Goal: Transaction & Acquisition: Purchase product/service

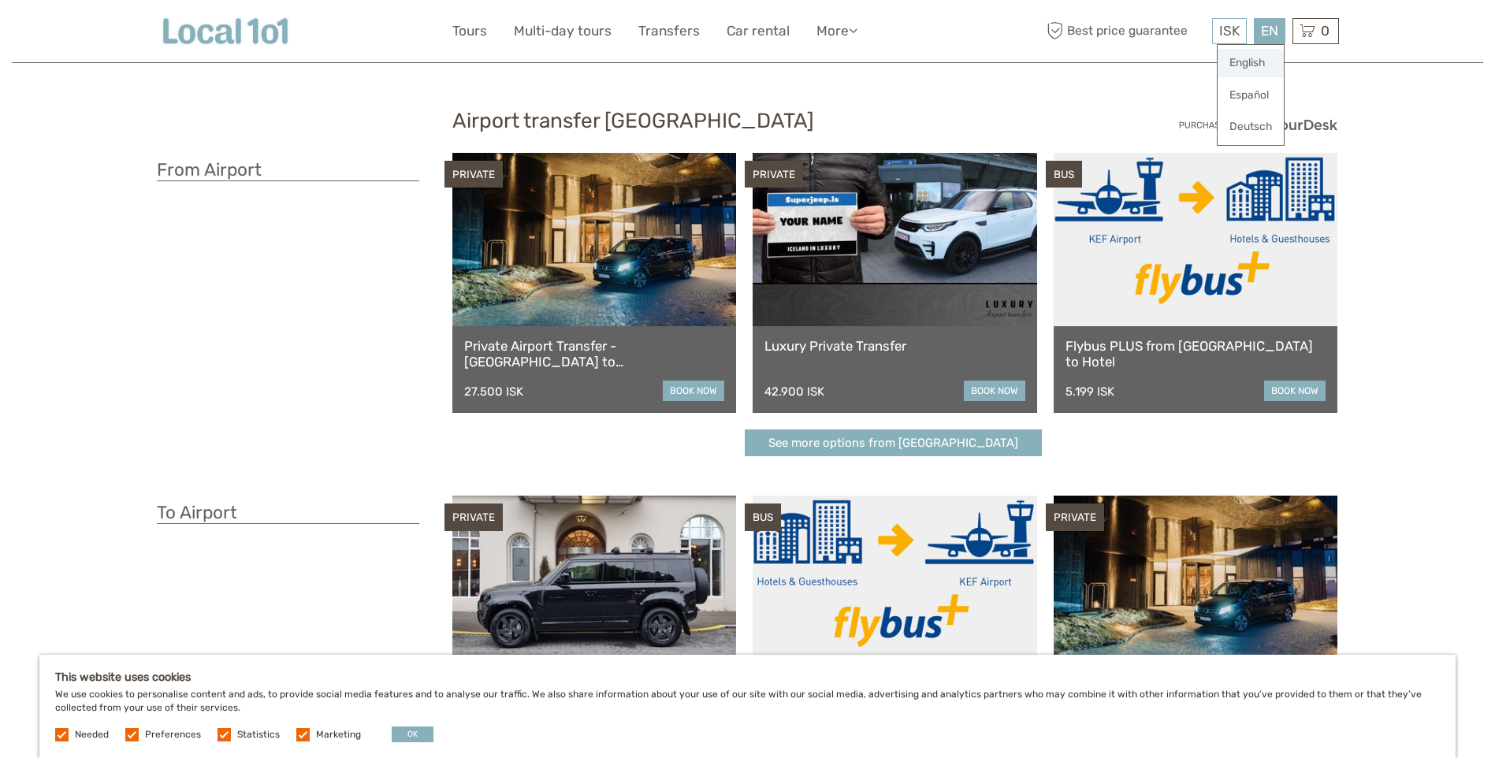
click at [1249, 61] on link "English" at bounding box center [1251, 63] width 66 height 28
click at [1183, 272] on link at bounding box center [1196, 239] width 284 height 173
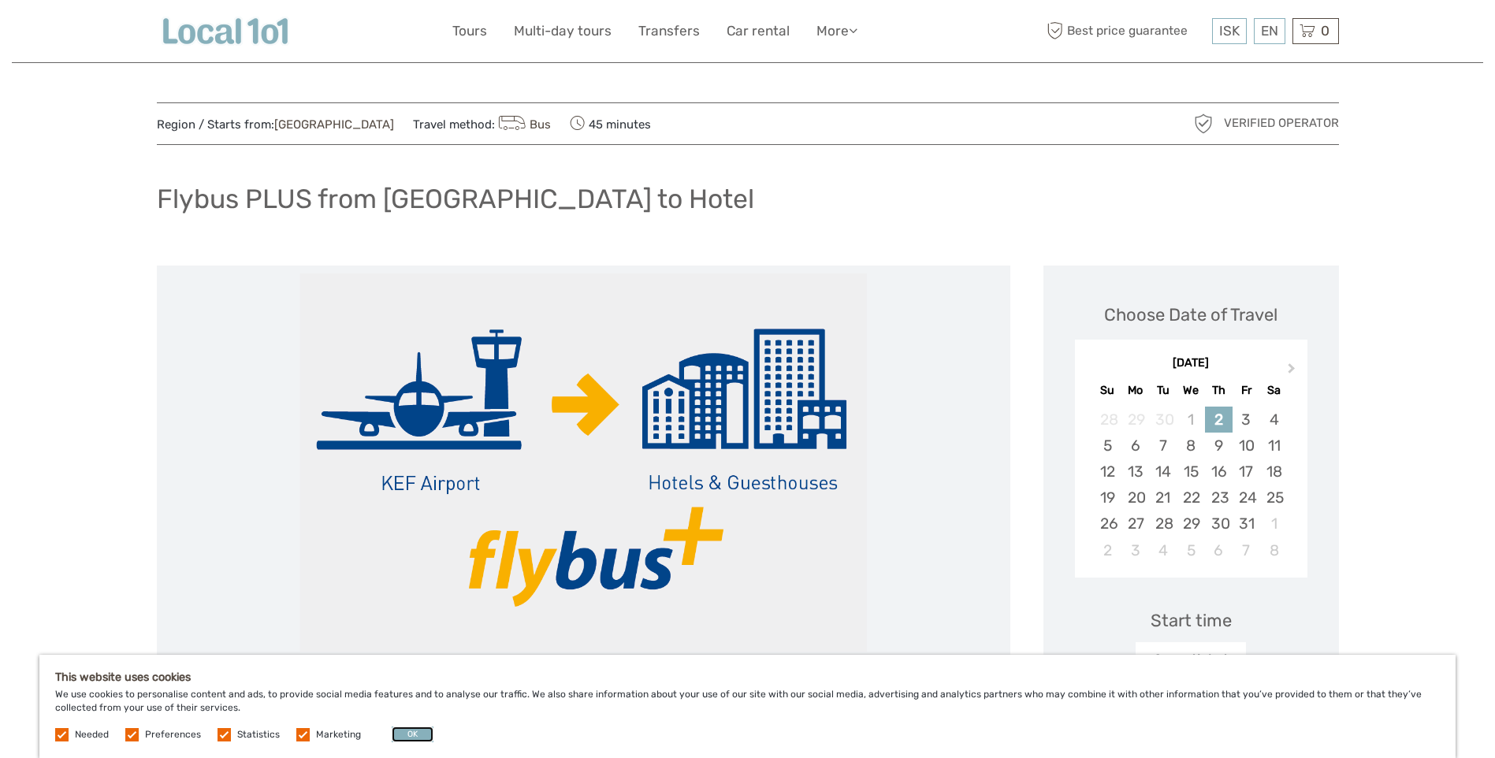
click at [404, 732] on button "OK" at bounding box center [413, 735] width 42 height 16
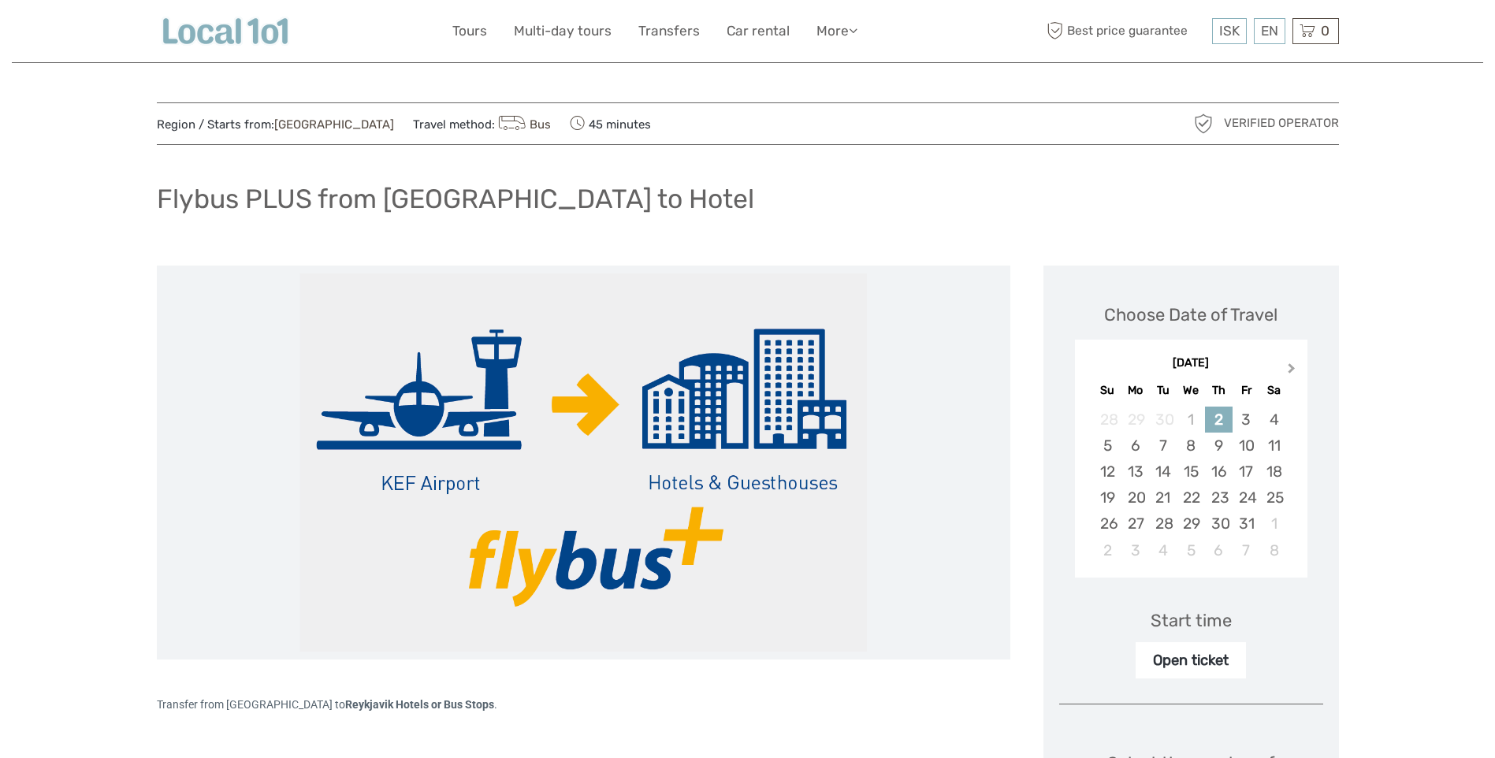
click at [1292, 367] on span "Next Month" at bounding box center [1292, 371] width 0 height 23
click at [1168, 448] on div "4" at bounding box center [1163, 446] width 28 height 26
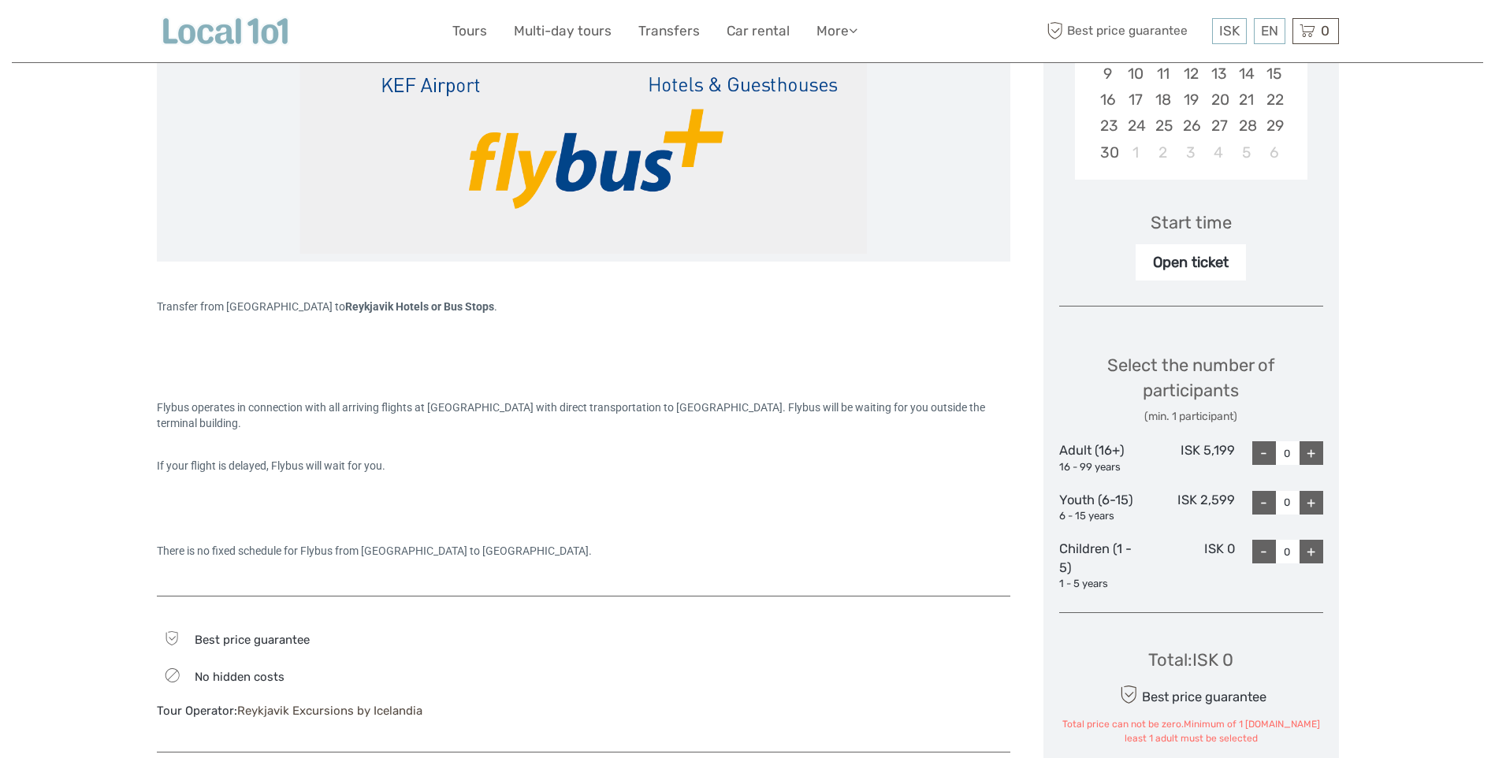
scroll to position [473, 0]
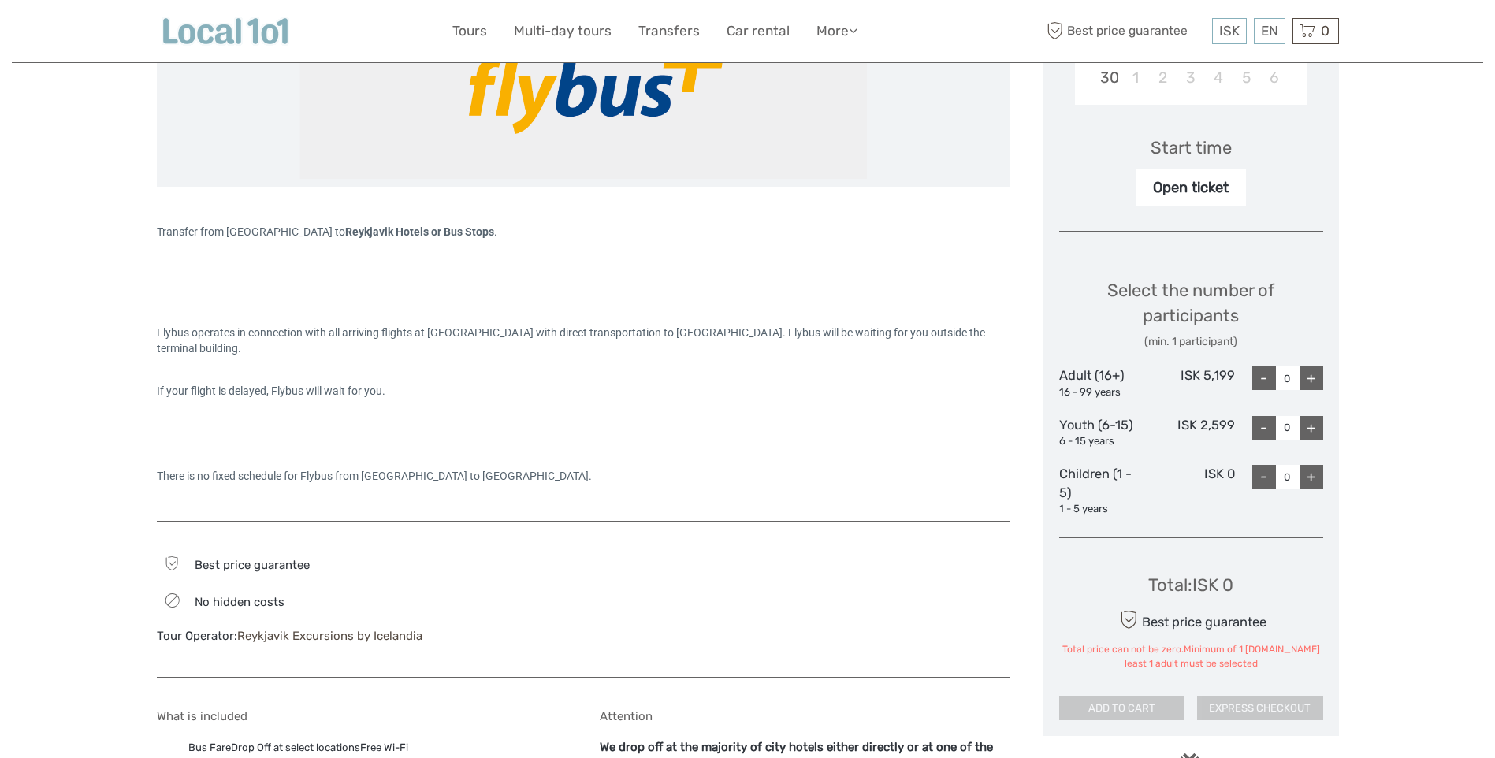
click at [1308, 381] on div "+" at bounding box center [1311, 378] width 24 height 24
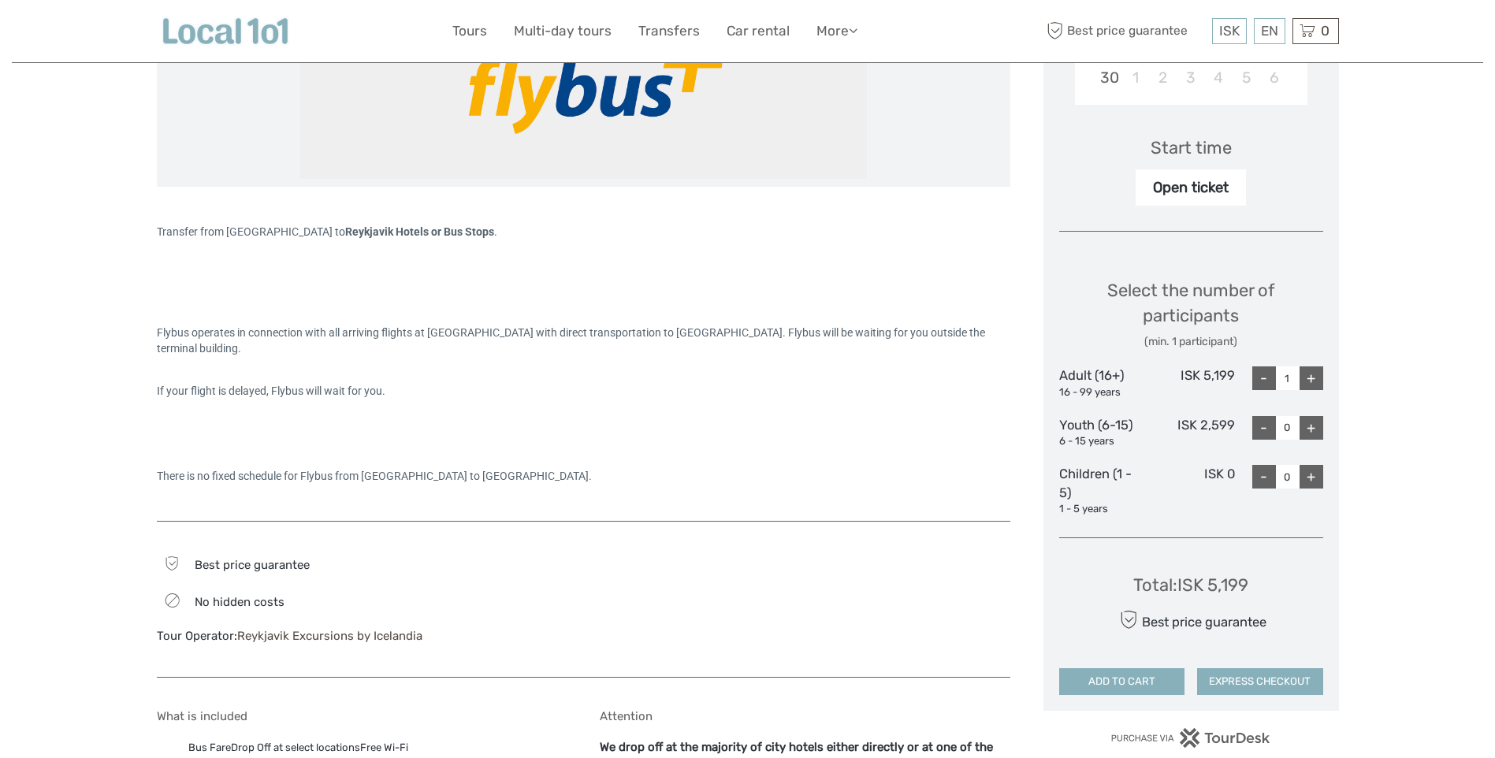
click at [1314, 378] on div "+" at bounding box center [1311, 378] width 24 height 24
type input "2"
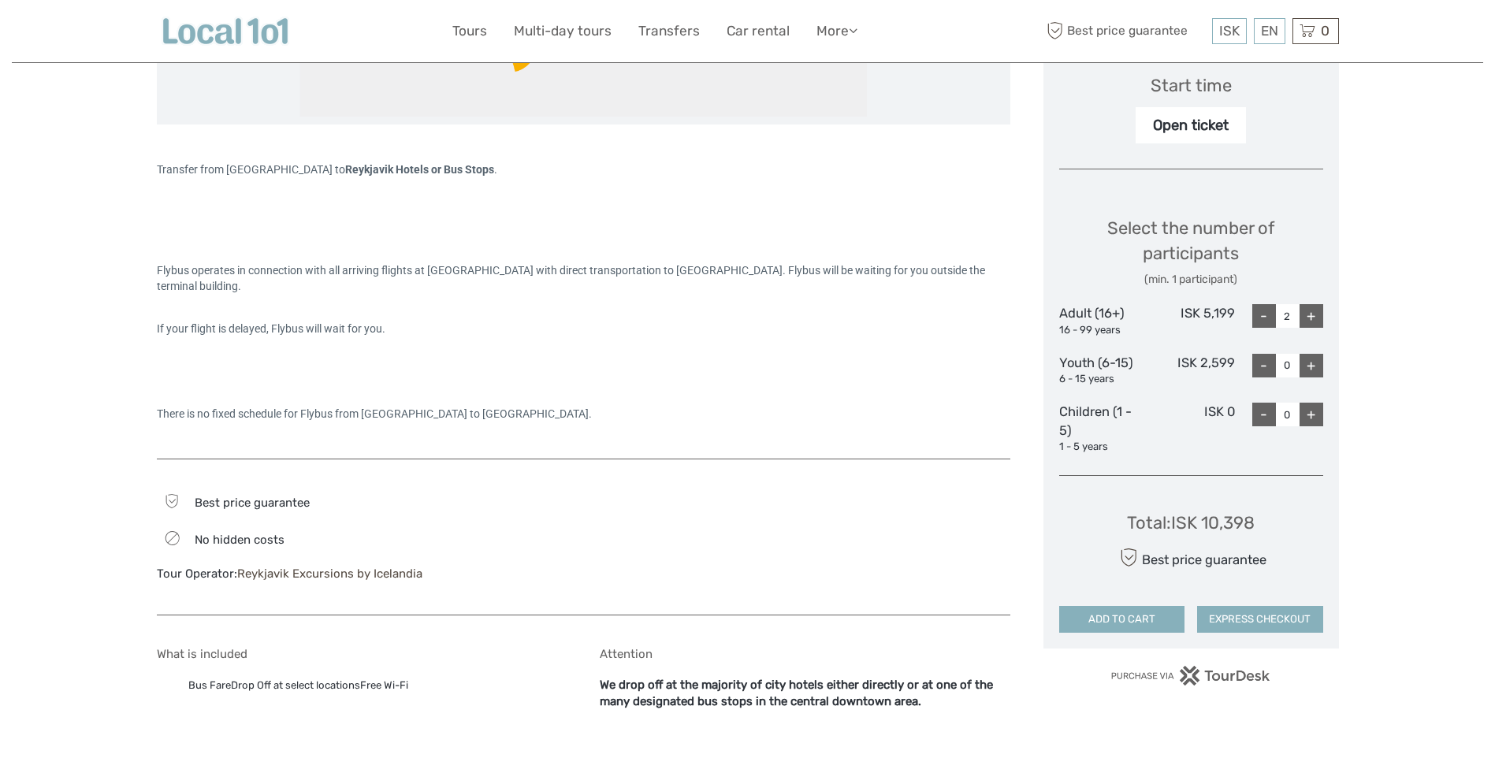
scroll to position [552, 0]
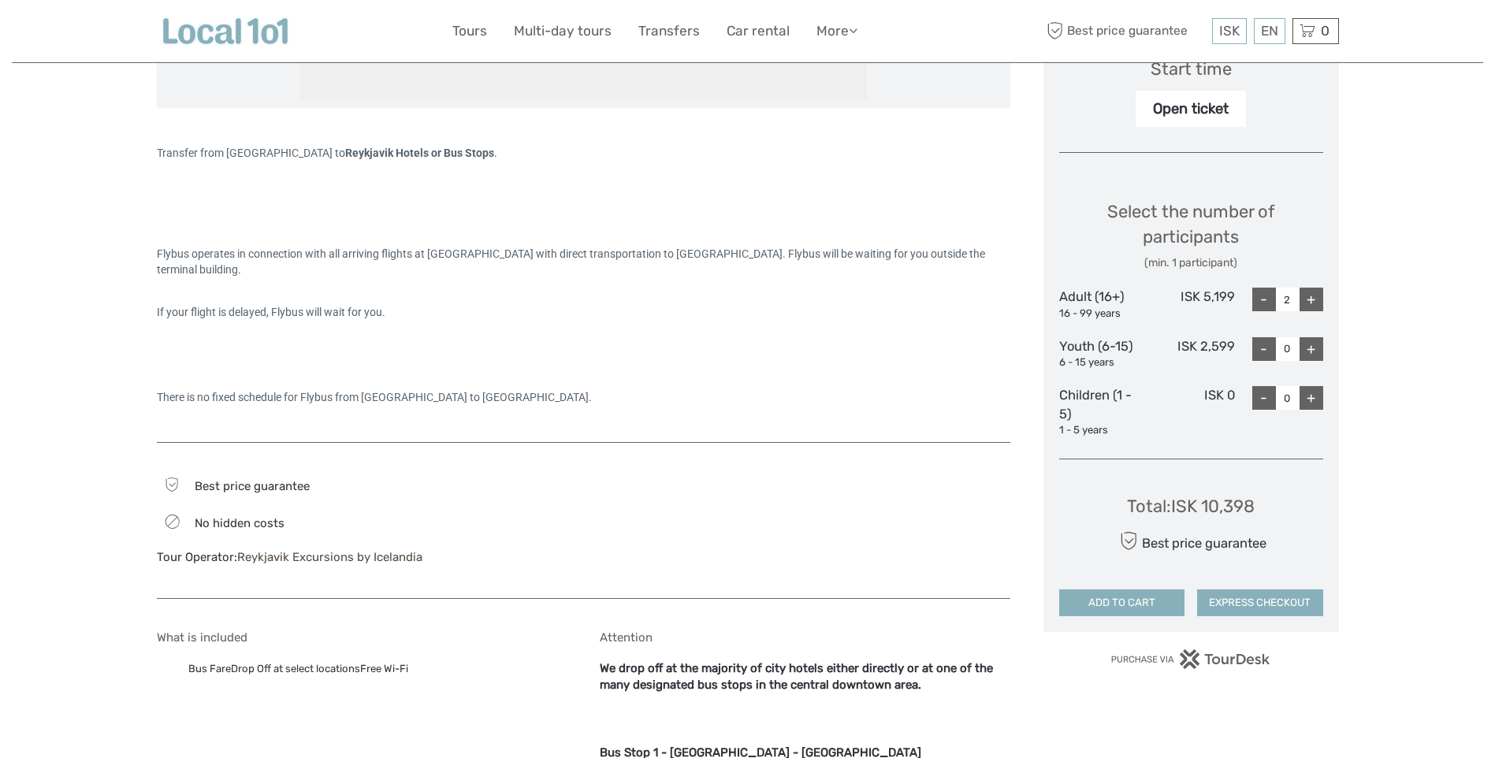
click at [1097, 603] on button "ADD TO CART" at bounding box center [1122, 602] width 126 height 27
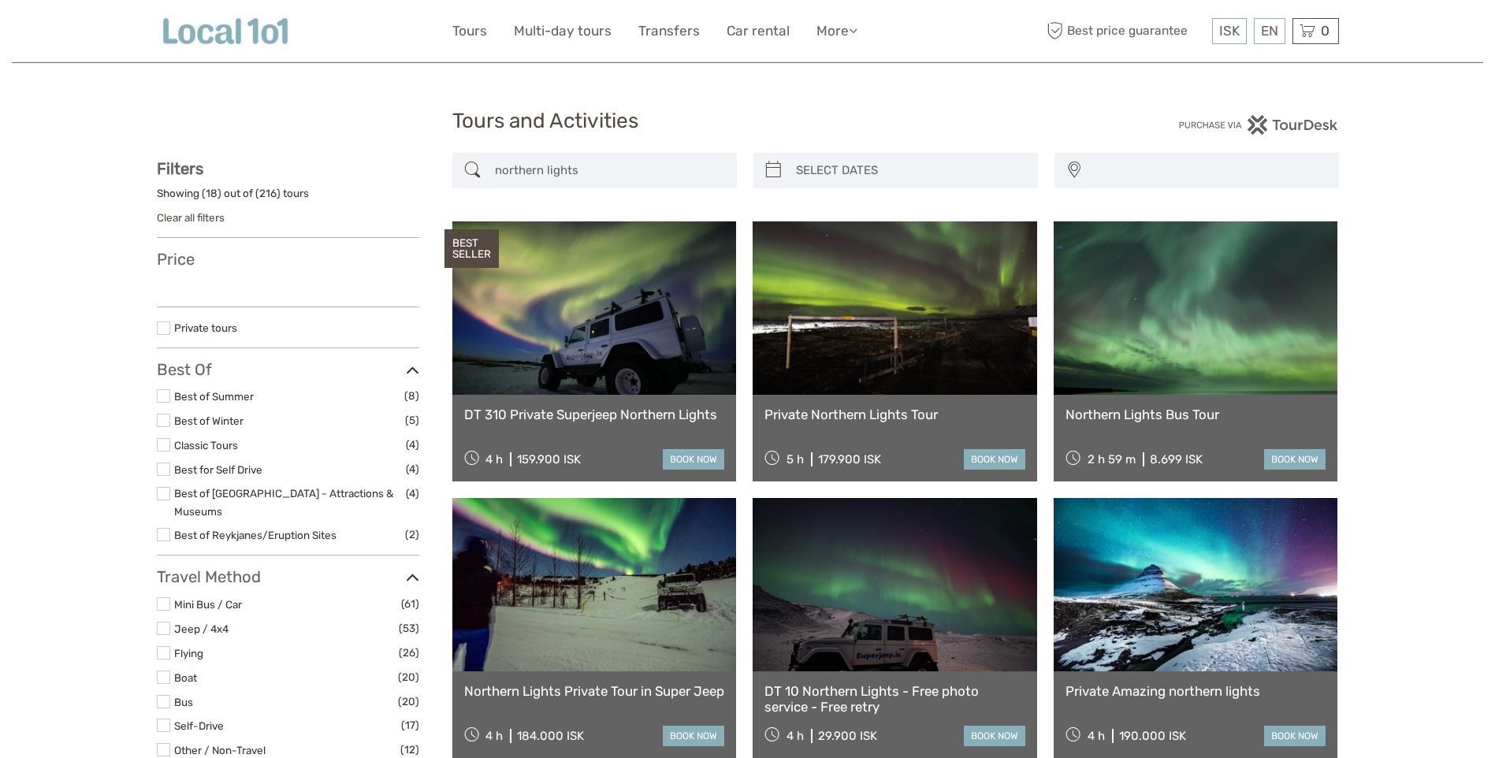
select select
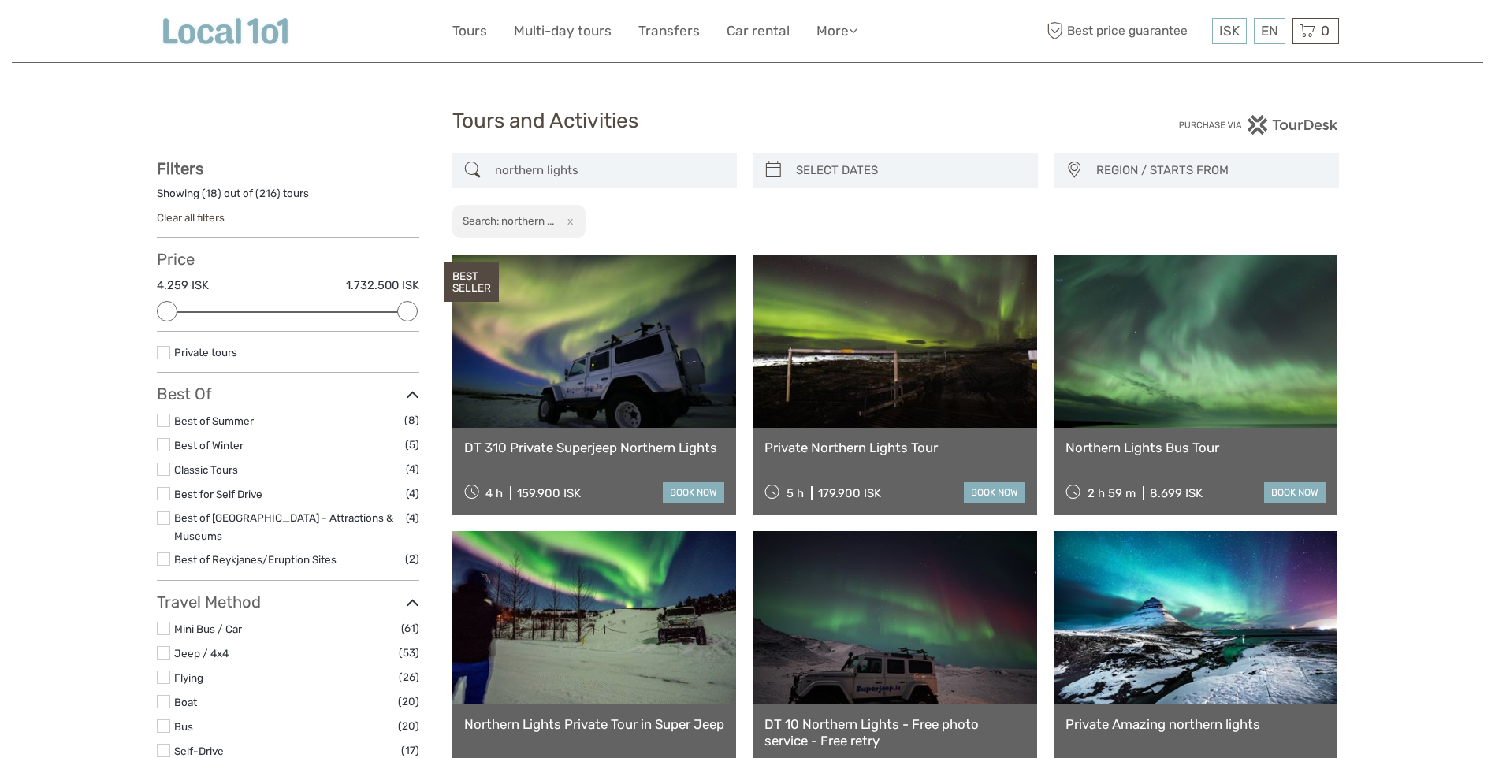
click at [1191, 170] on span "REGION / STARTS FROM" at bounding box center [1210, 171] width 242 height 26
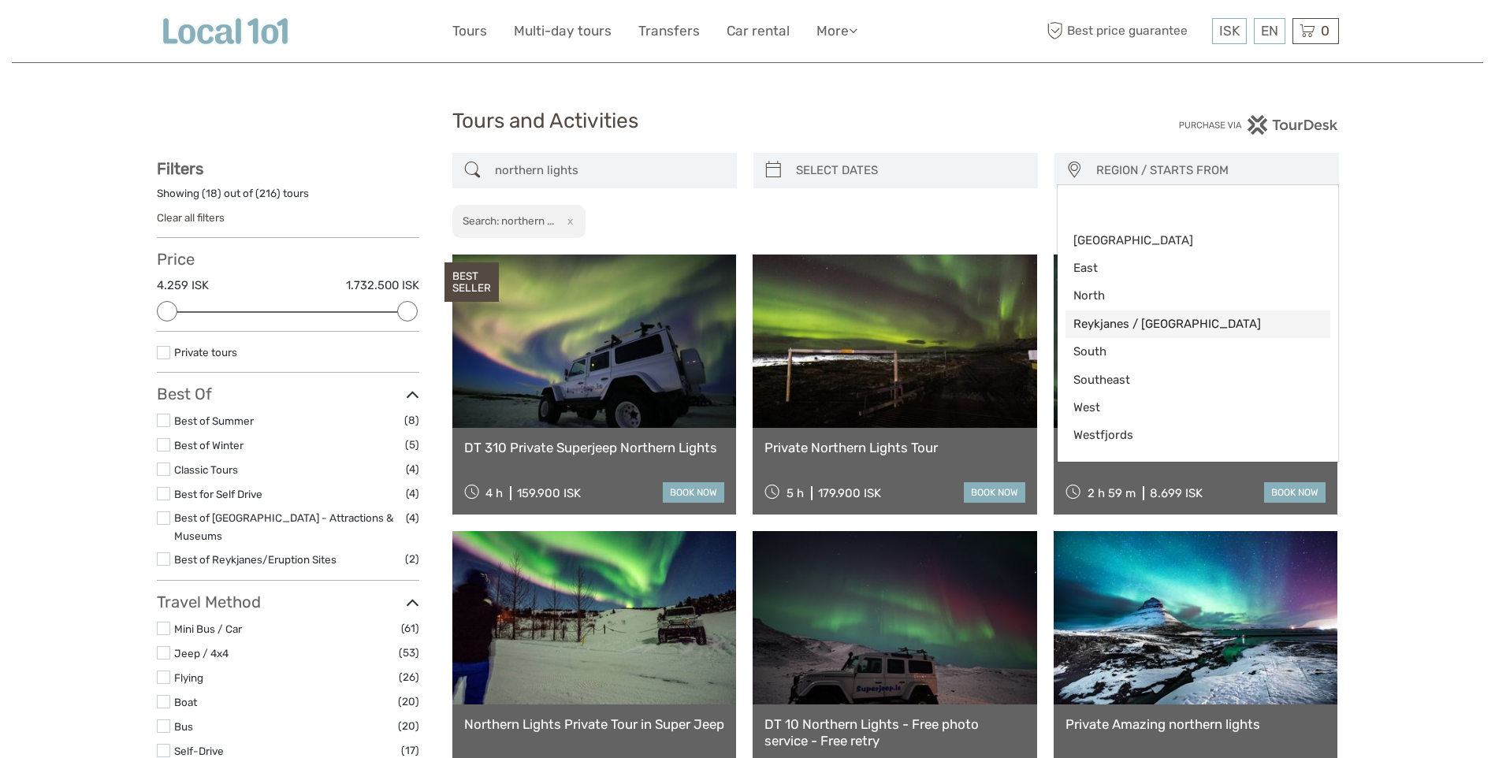
click at [1151, 322] on span "Reykjanes / Keflavík" at bounding box center [1184, 324] width 222 height 17
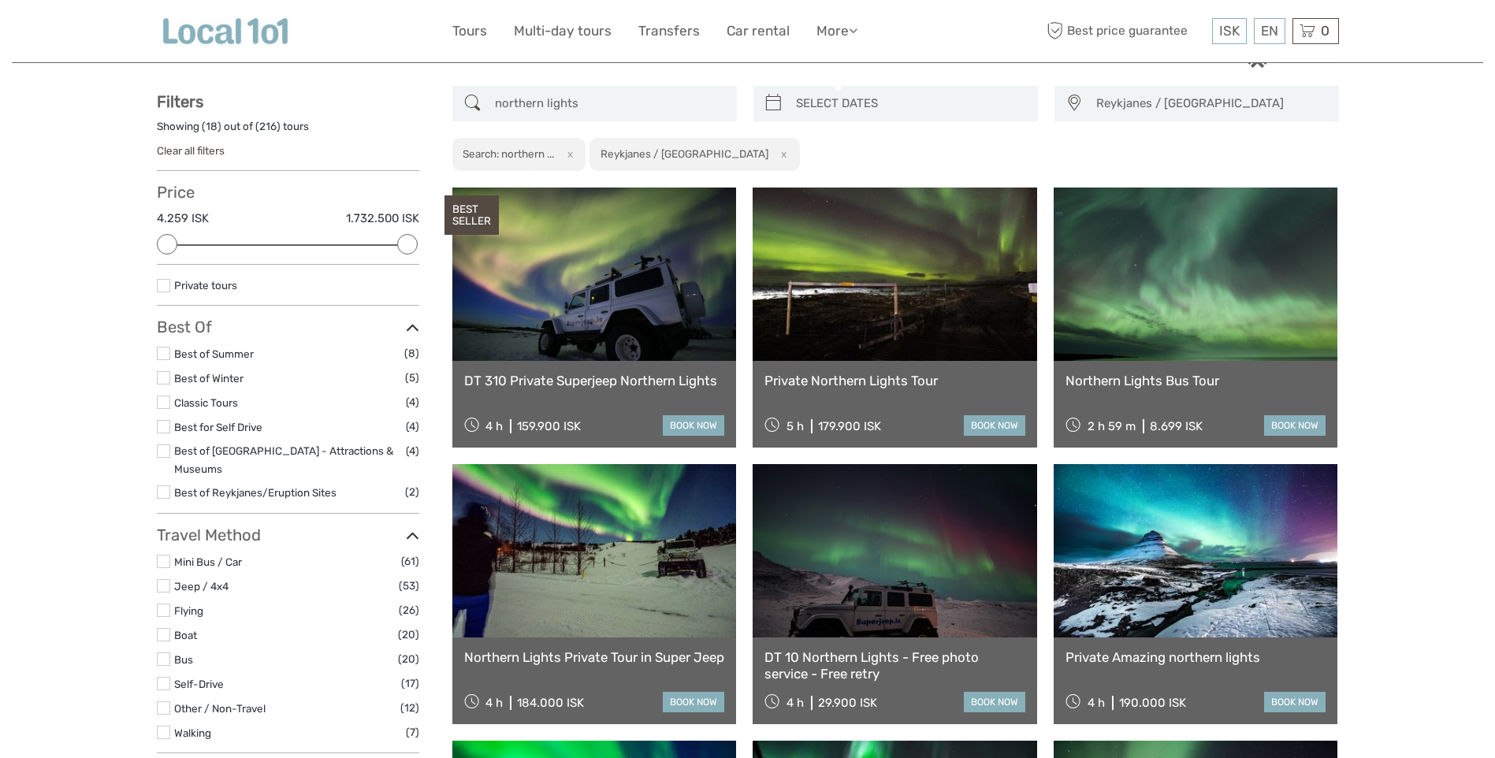
scroll to position [34, 0]
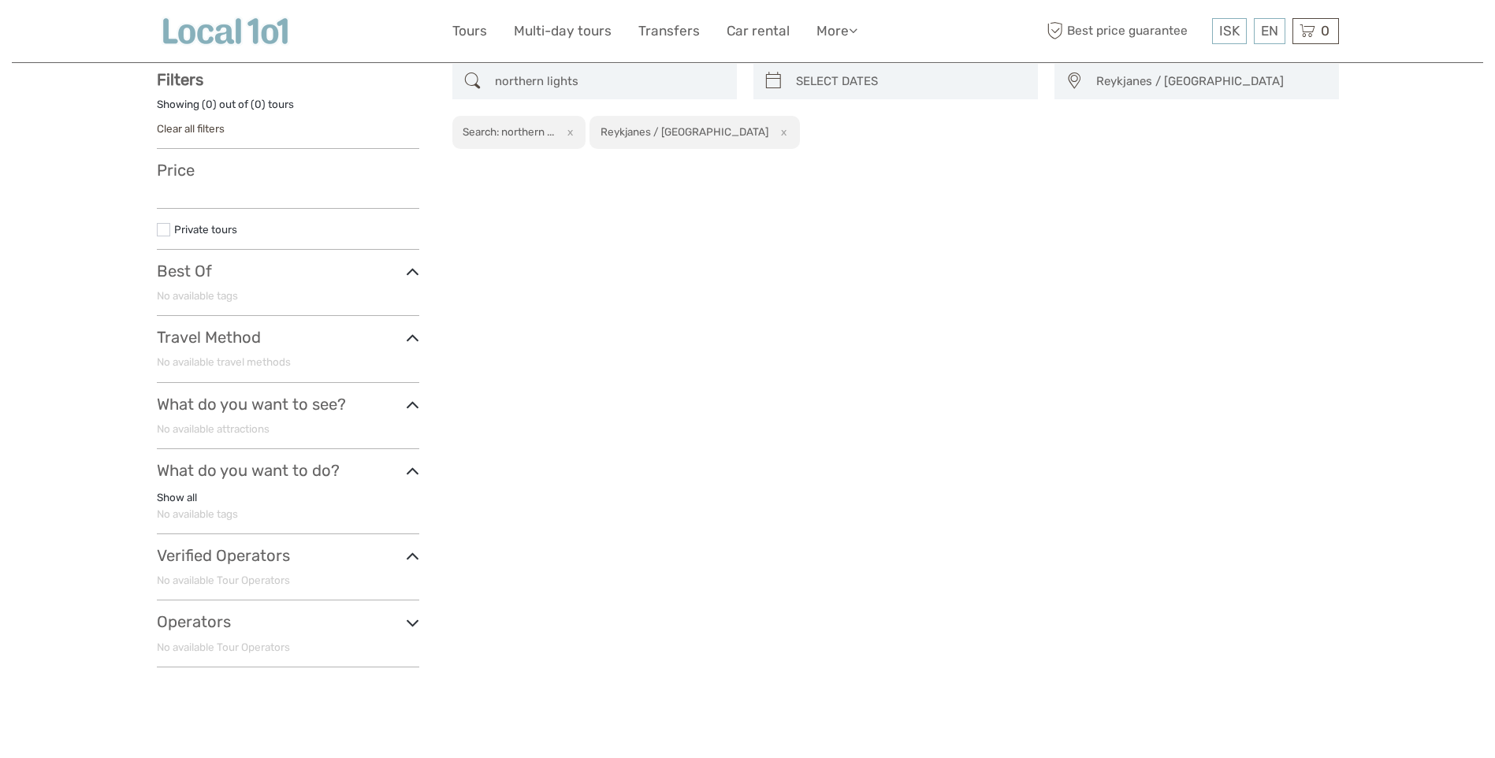
scroll to position [90, 0]
click at [1154, 77] on span "Reykjanes / Keflavík" at bounding box center [1210, 81] width 242 height 26
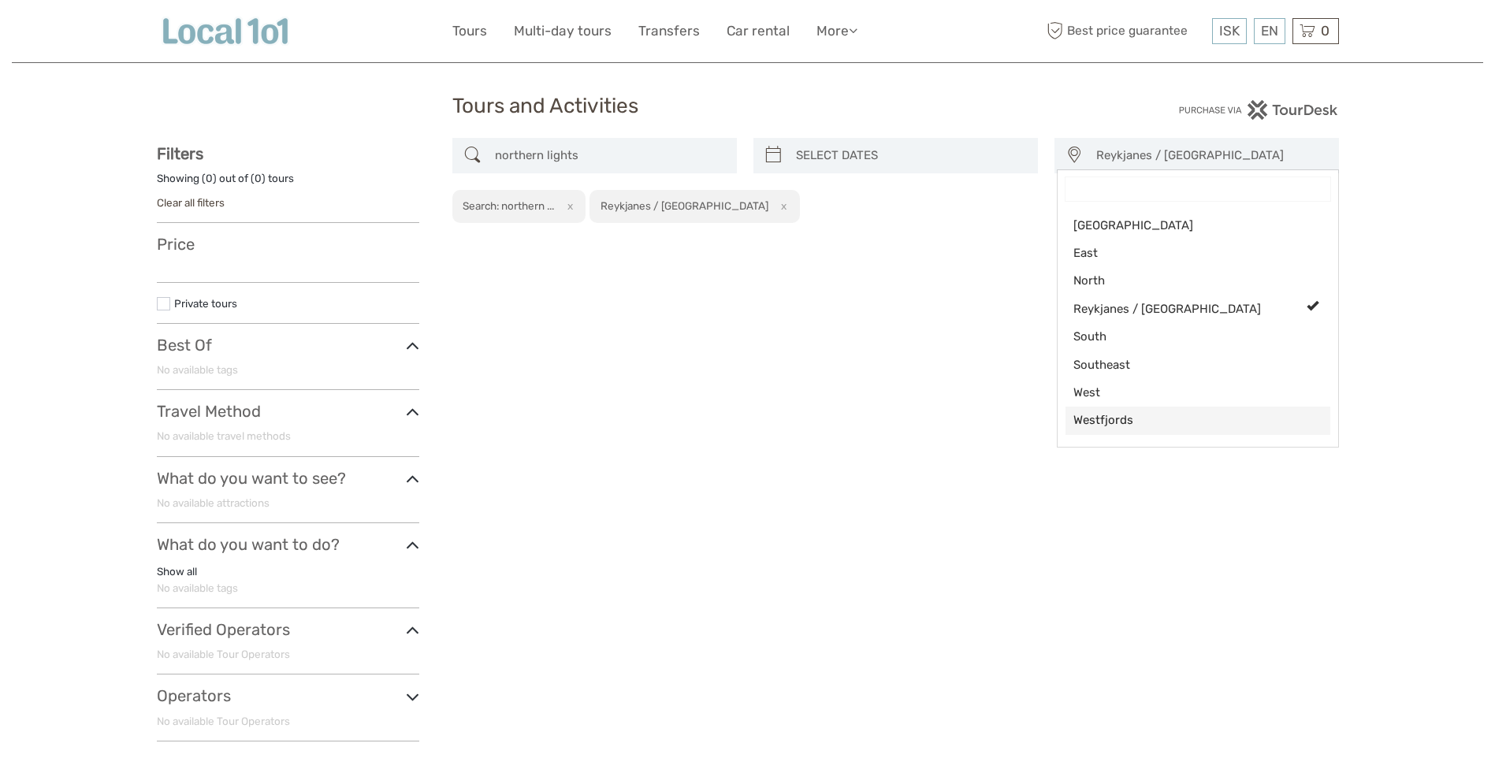
scroll to position [11, 0]
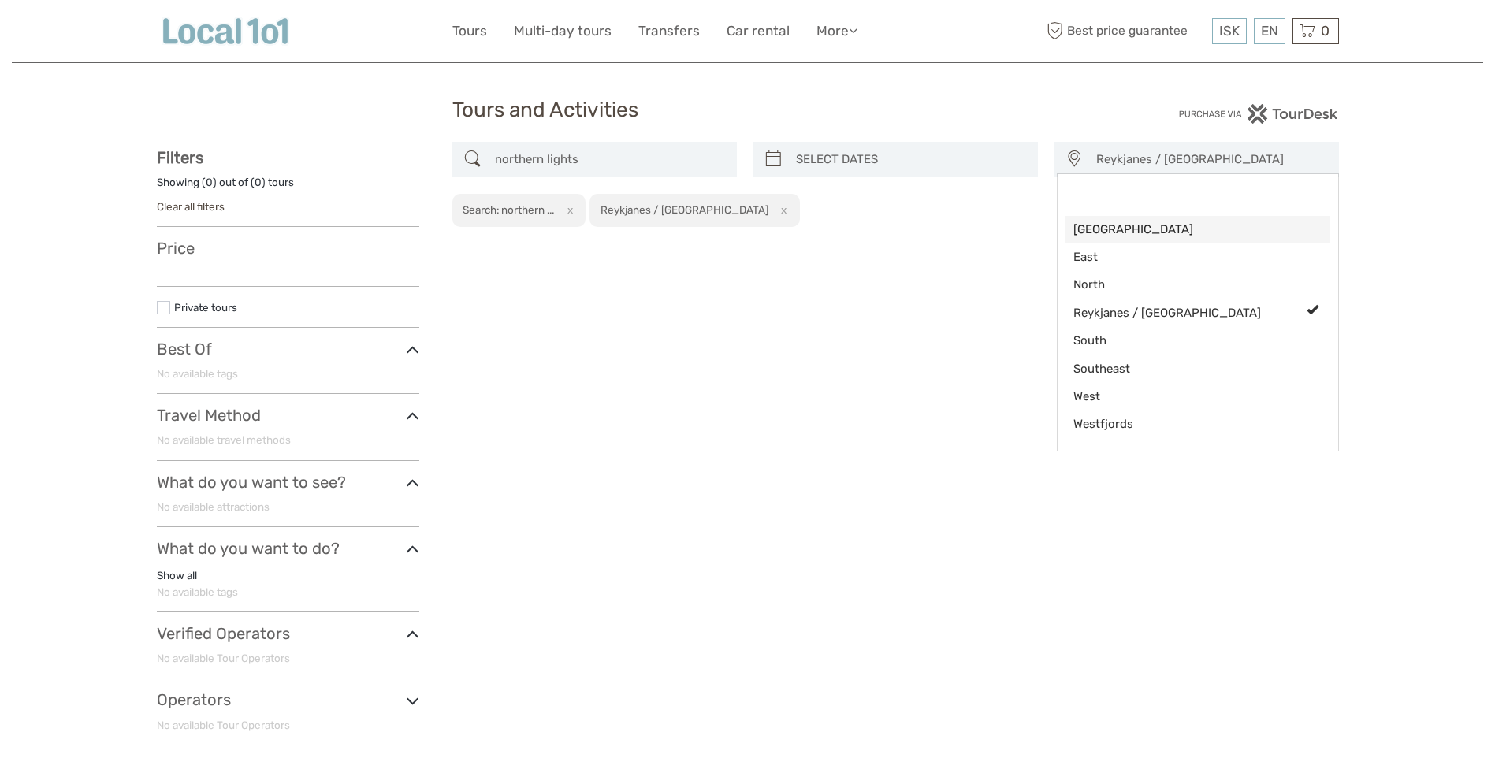
click at [1125, 225] on span "[GEOGRAPHIC_DATA]" at bounding box center [1184, 229] width 222 height 17
select select "[GEOGRAPHIC_DATA]"
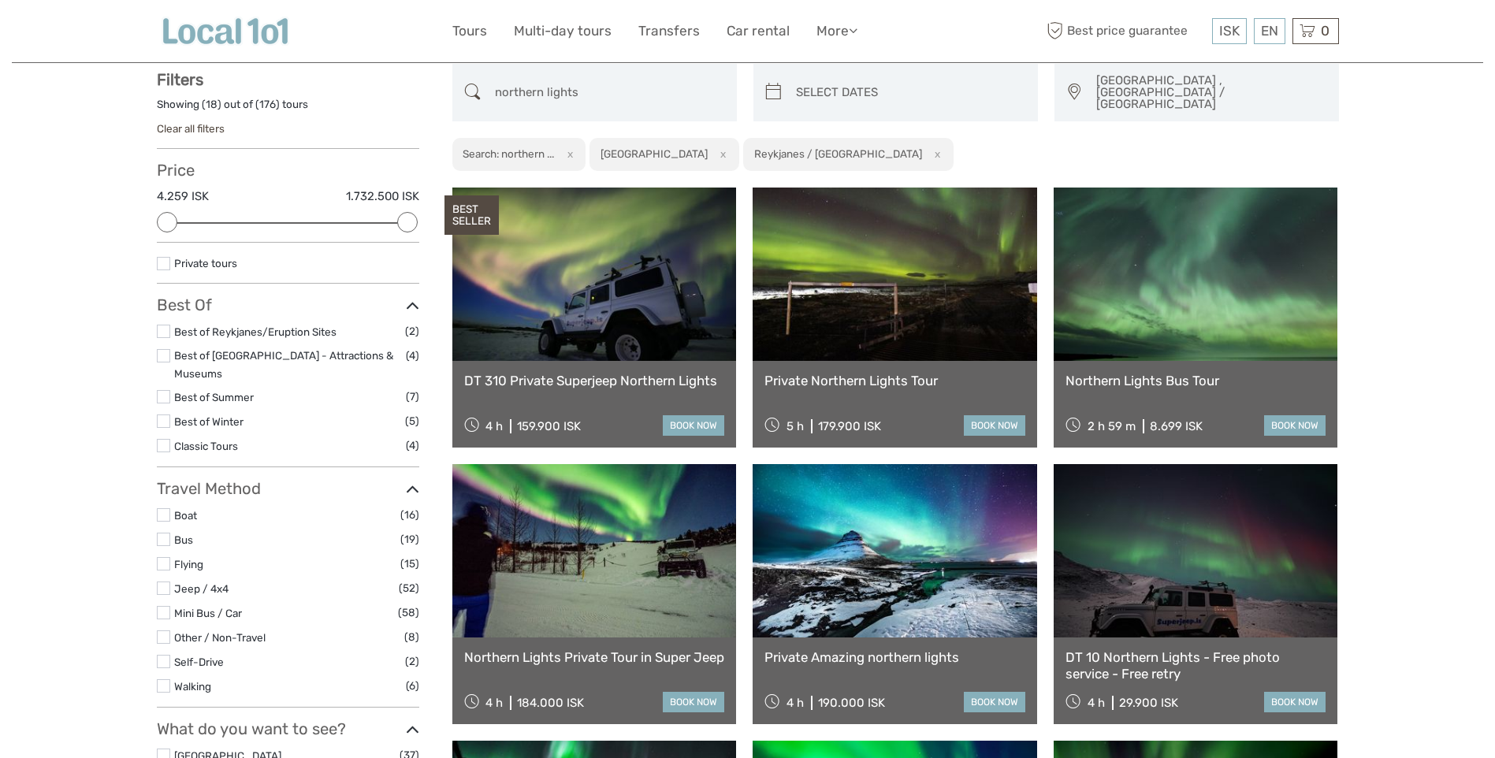
scroll to position [90, 0]
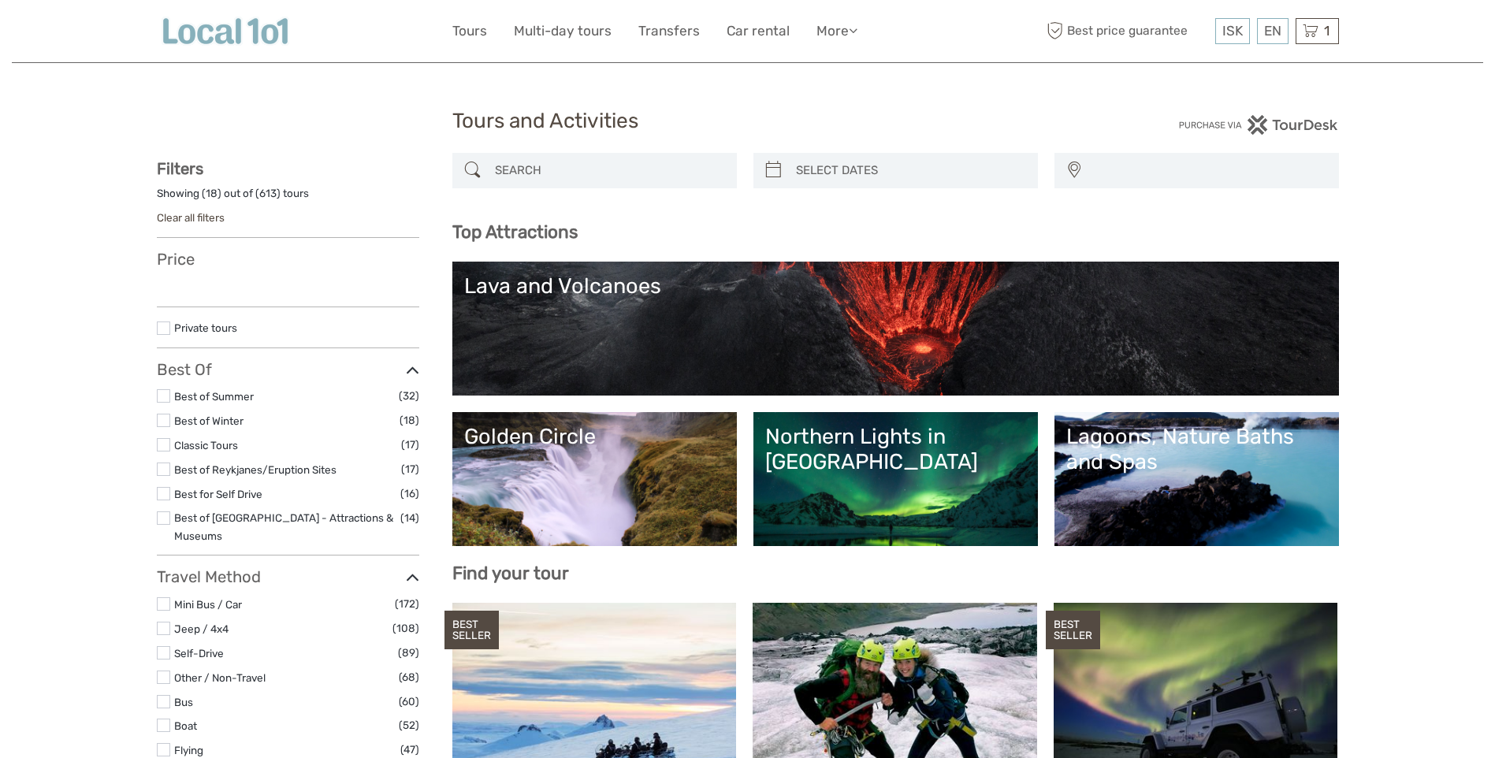
select select
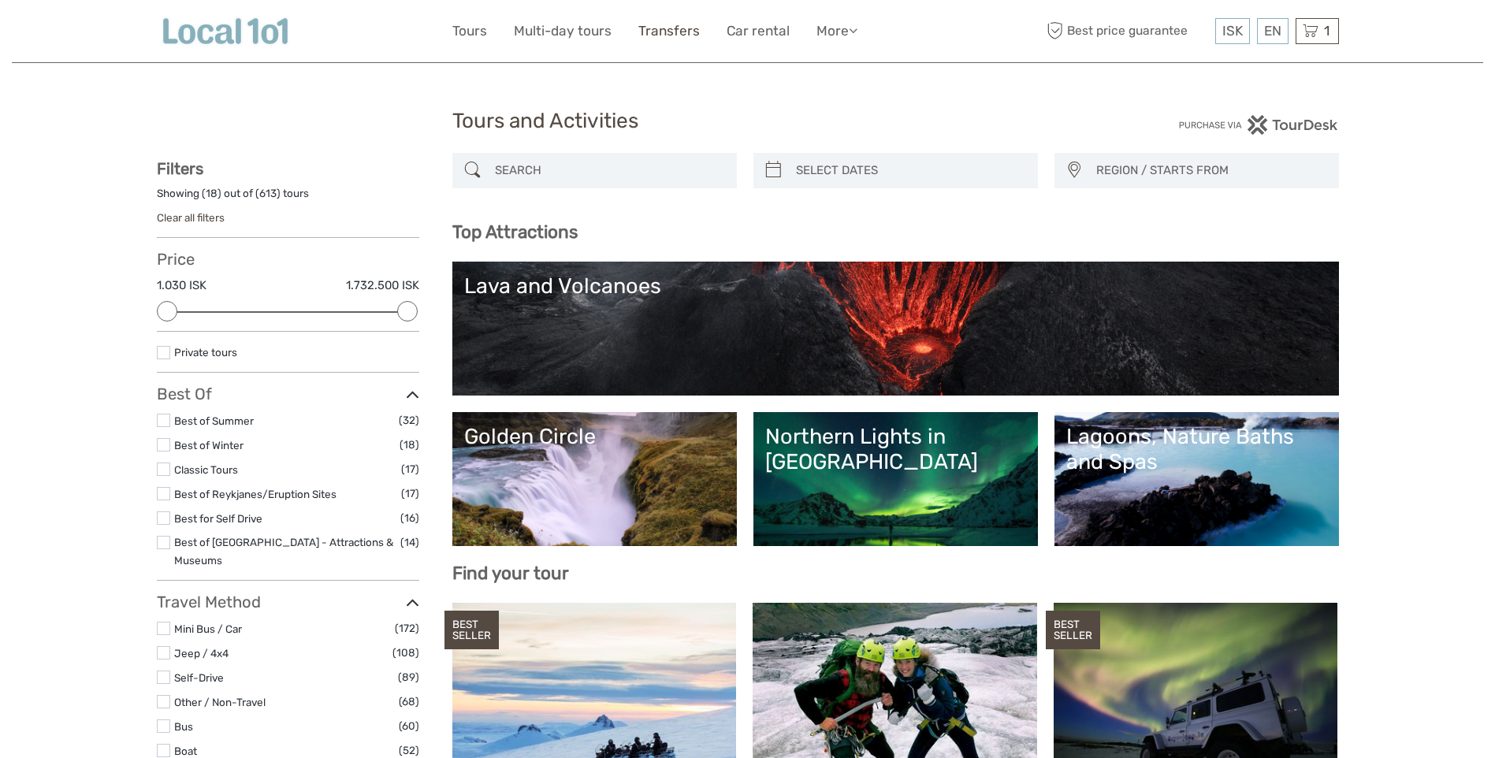
click at [672, 34] on link "Transfers" at bounding box center [668, 31] width 61 height 23
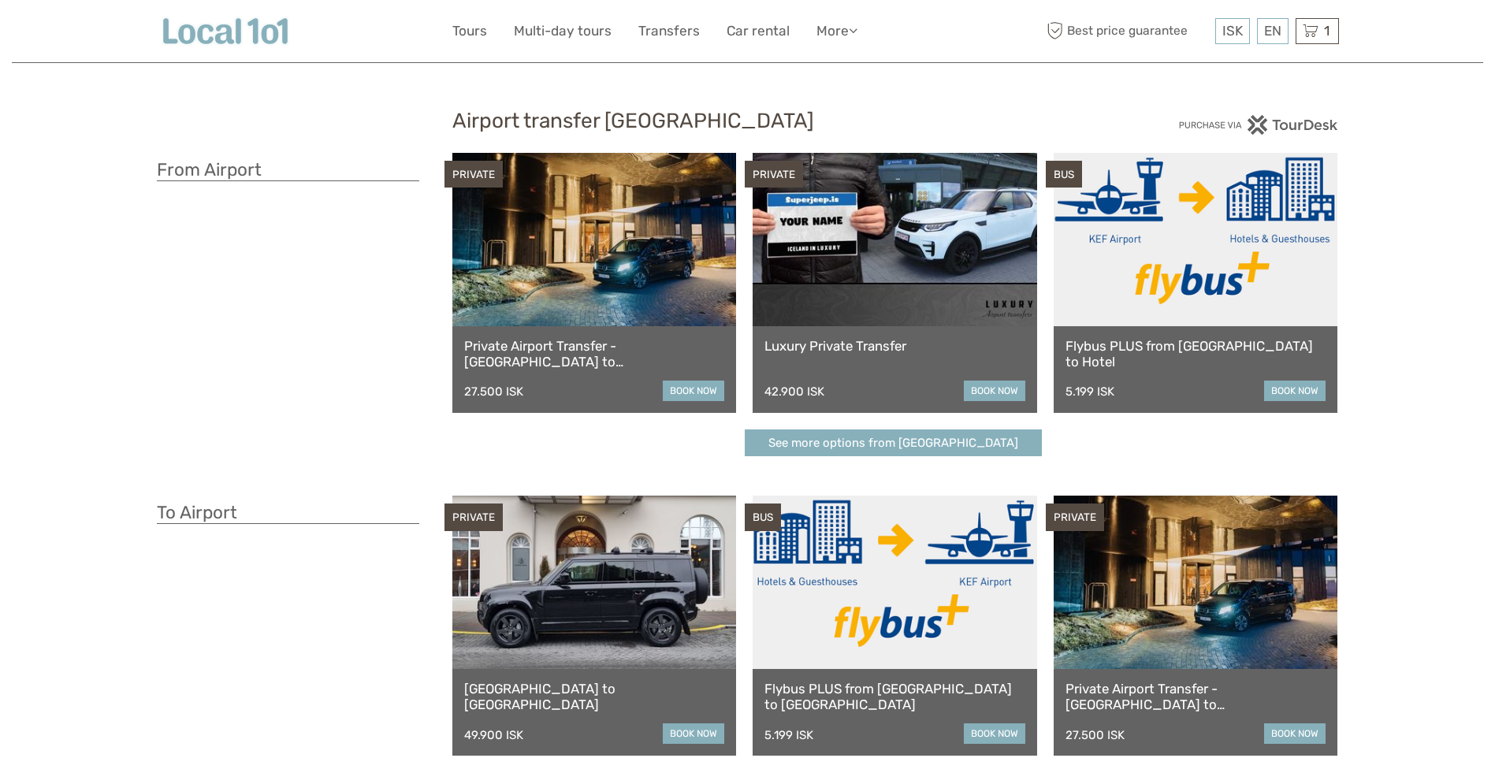
click at [1300, 389] on link "book now" at bounding box center [1294, 391] width 61 height 20
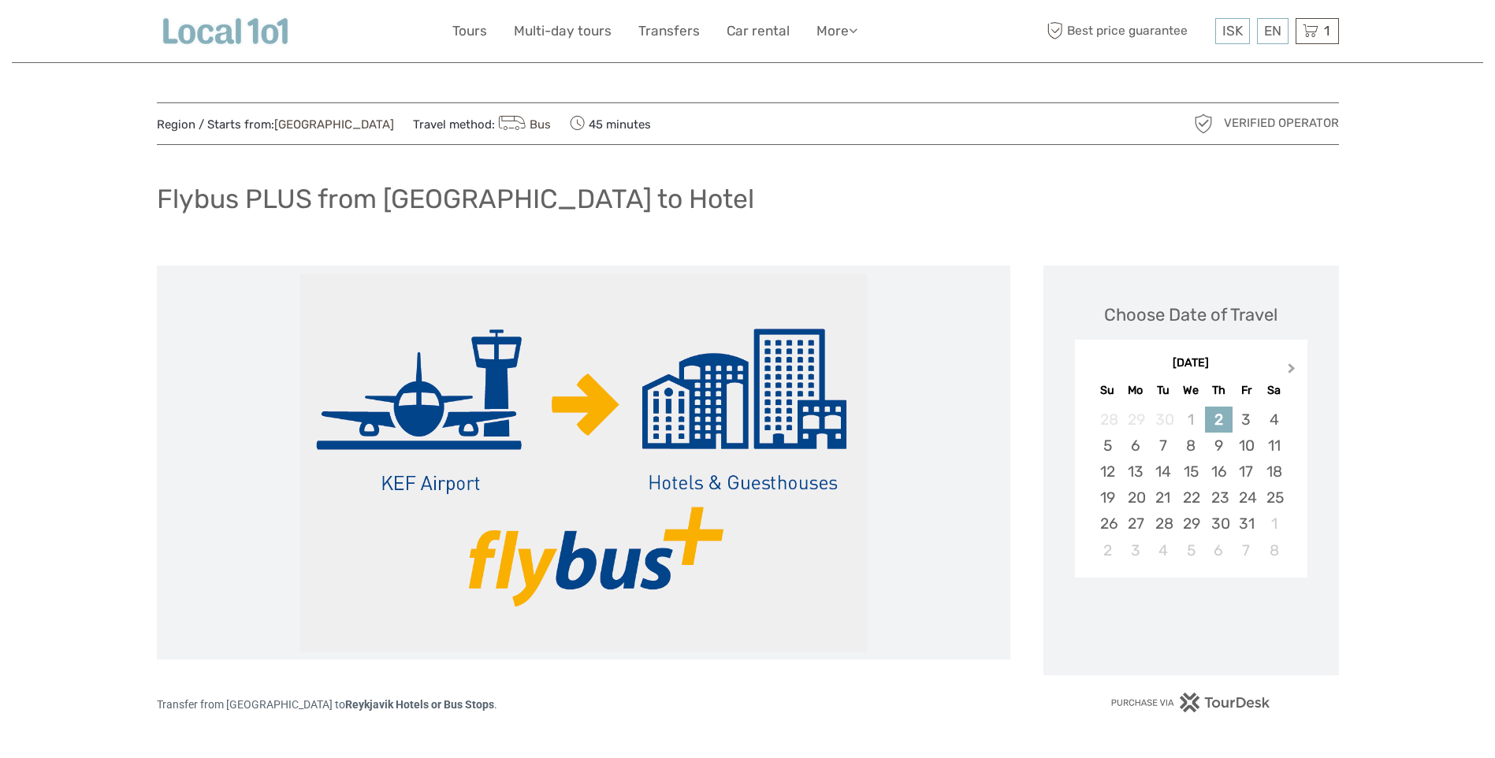
click at [1283, 366] on button "Next Month" at bounding box center [1293, 371] width 25 height 25
click at [1155, 444] on div "4" at bounding box center [1163, 446] width 28 height 26
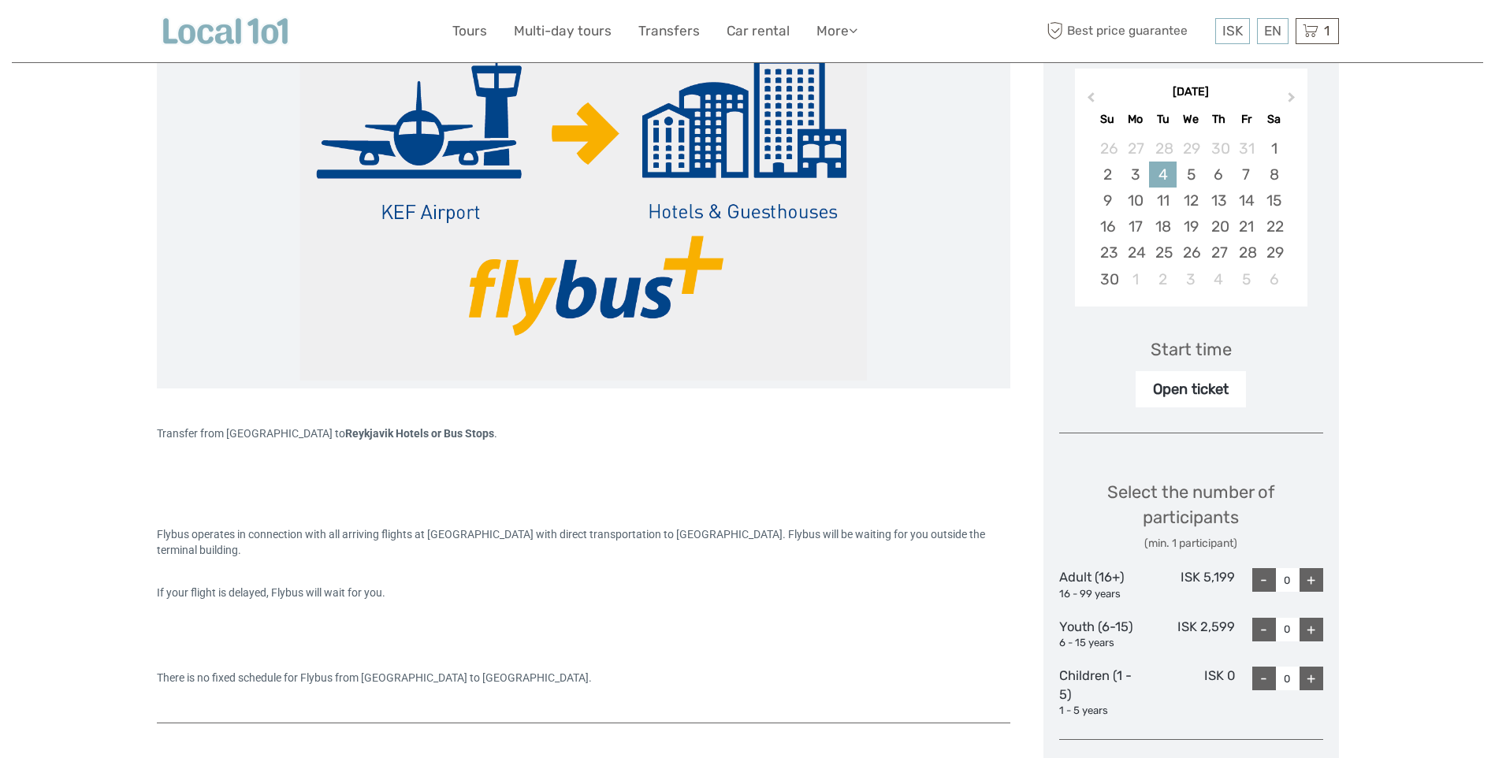
scroll to position [315, 0]
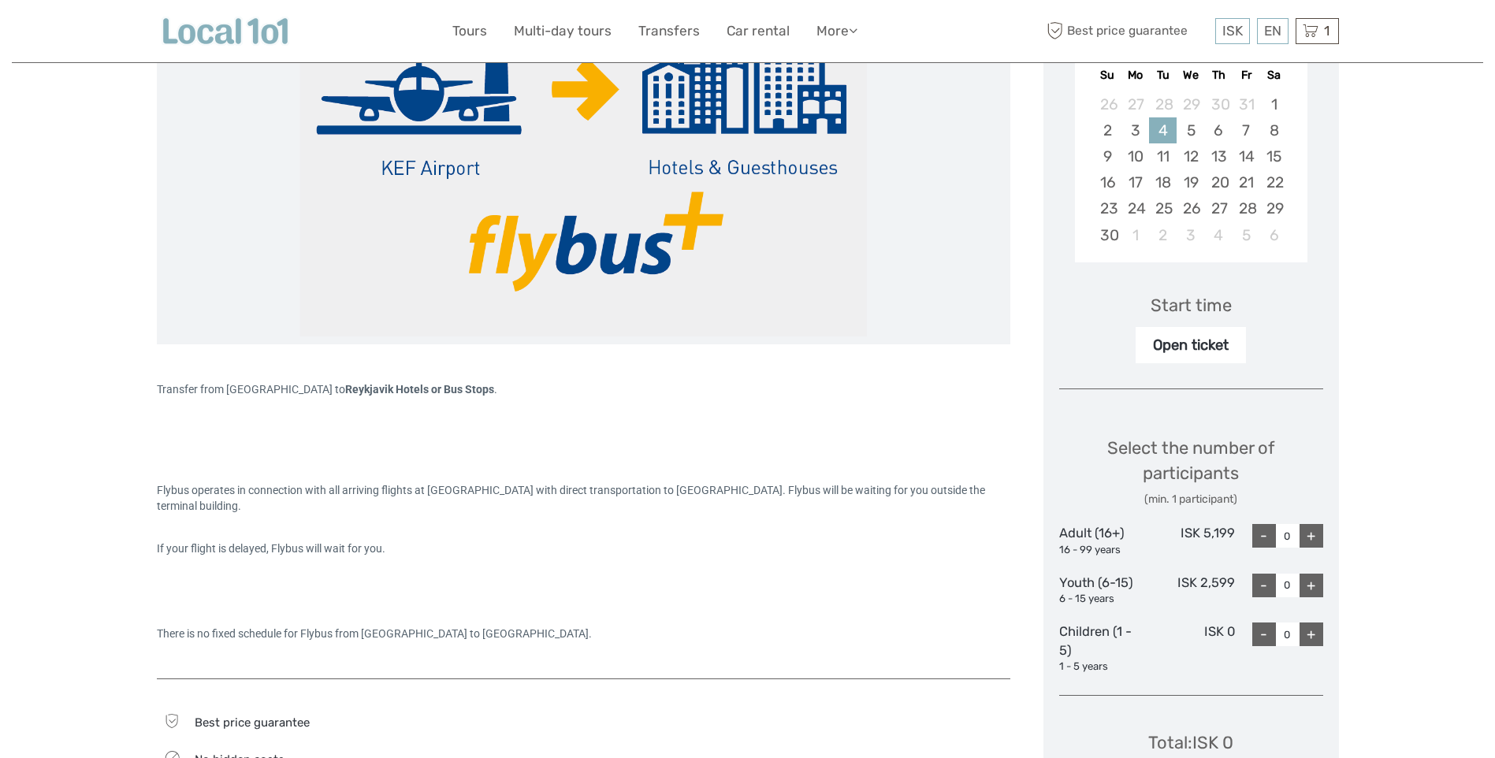
click at [1312, 536] on div "+" at bounding box center [1311, 536] width 24 height 24
click at [1313, 536] on div "+" at bounding box center [1311, 536] width 24 height 24
type input "2"
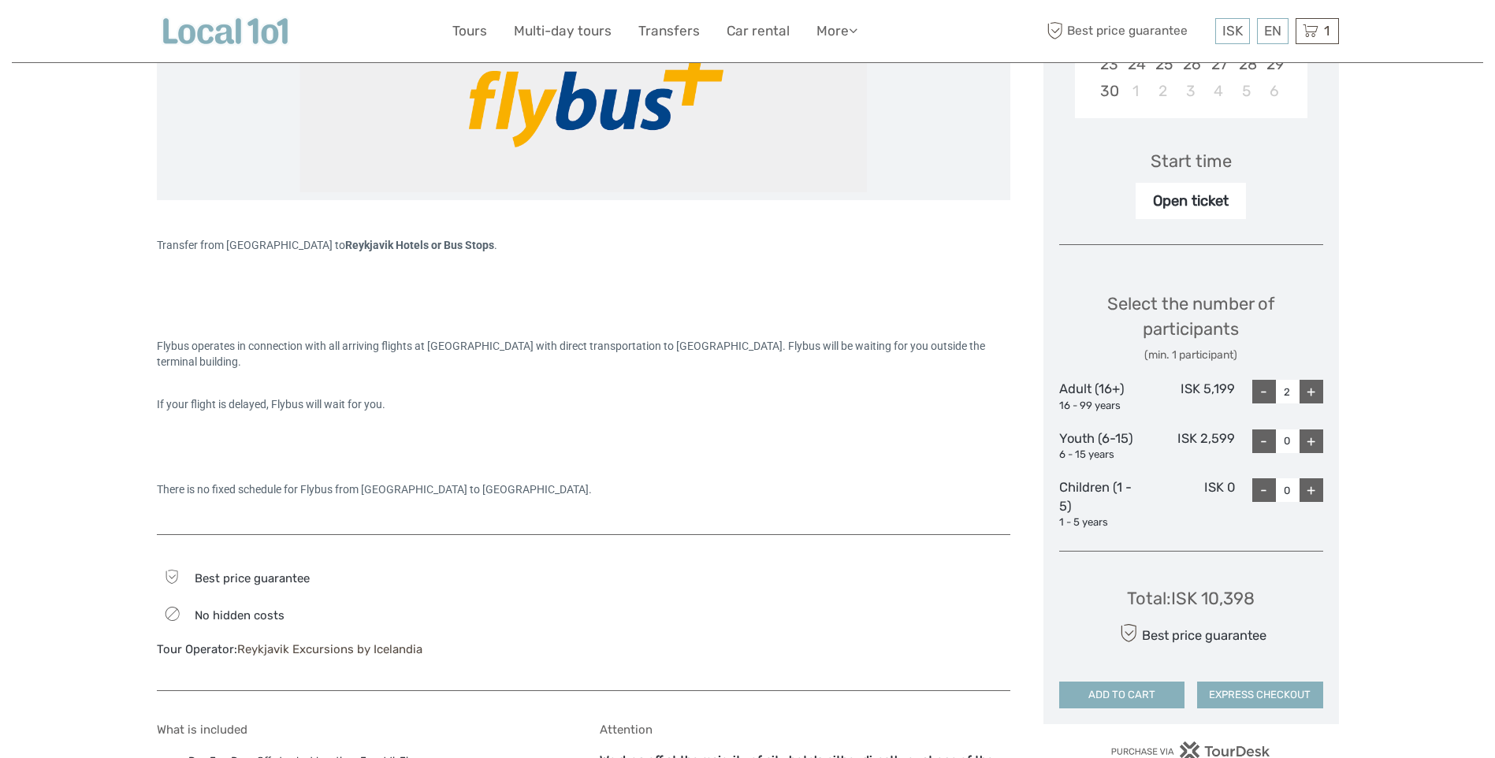
scroll to position [630, 0]
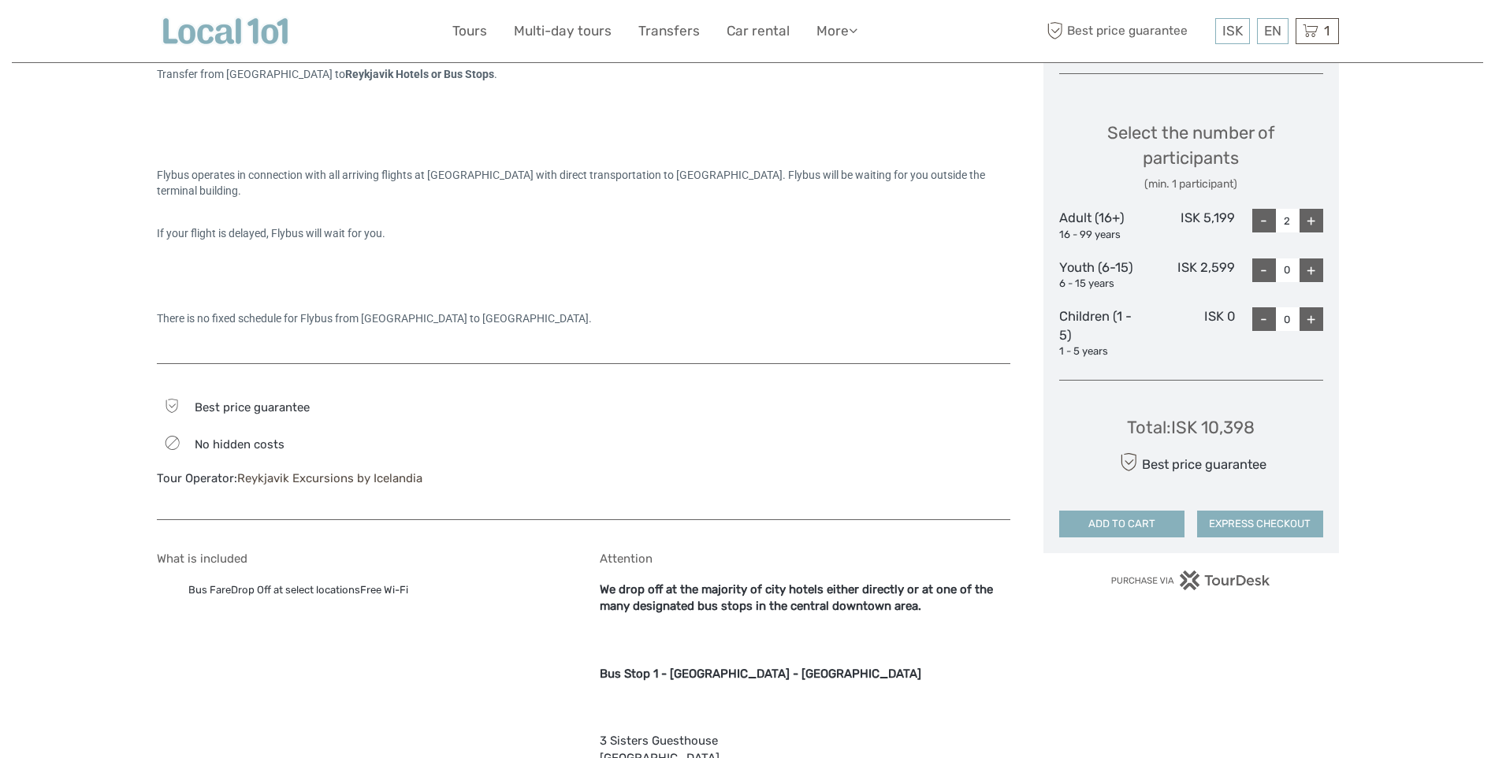
click at [1265, 520] on button "EXPRESS CHECKOUT" at bounding box center [1260, 524] width 126 height 27
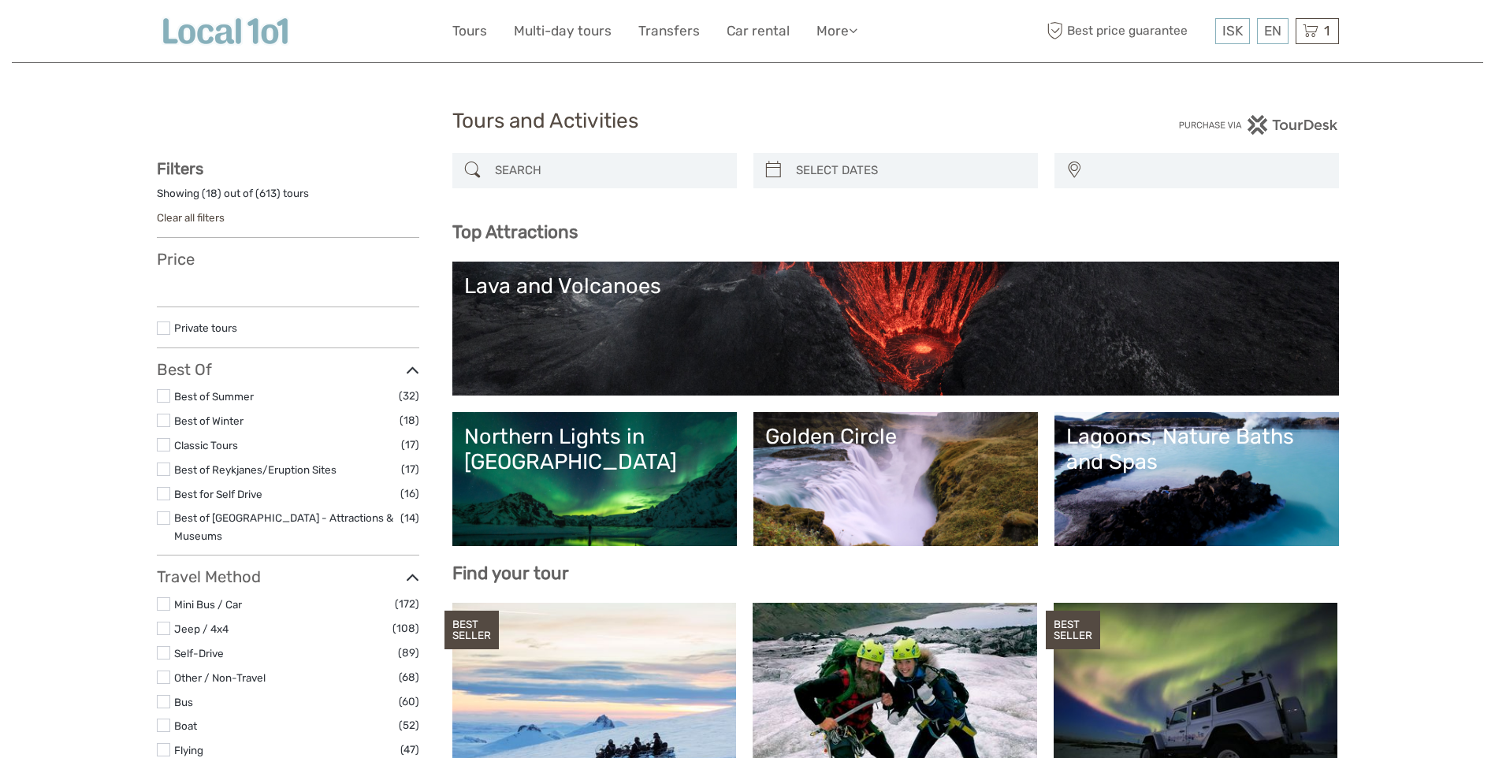
select select
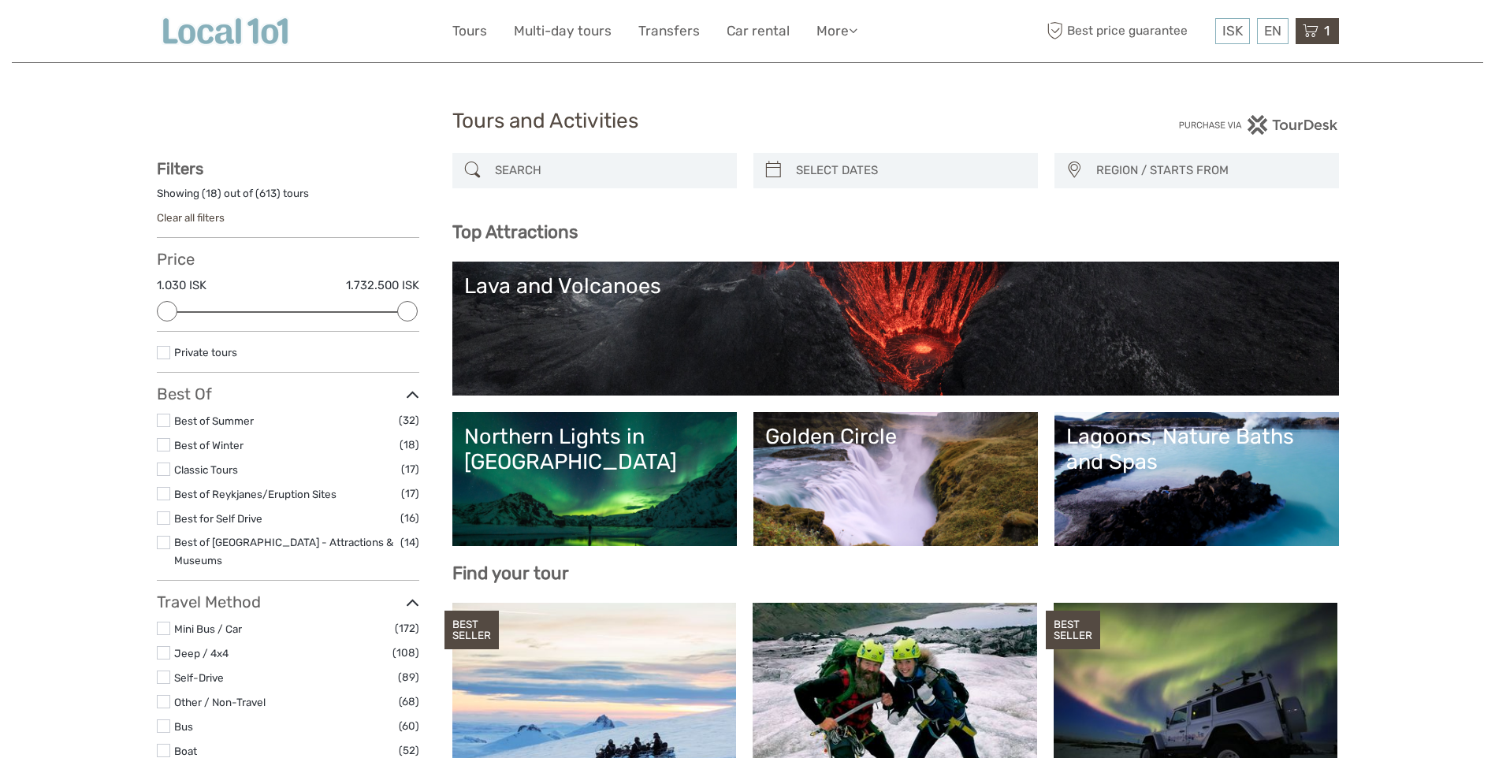
click at [1312, 37] on icon at bounding box center [1311, 31] width 16 height 20
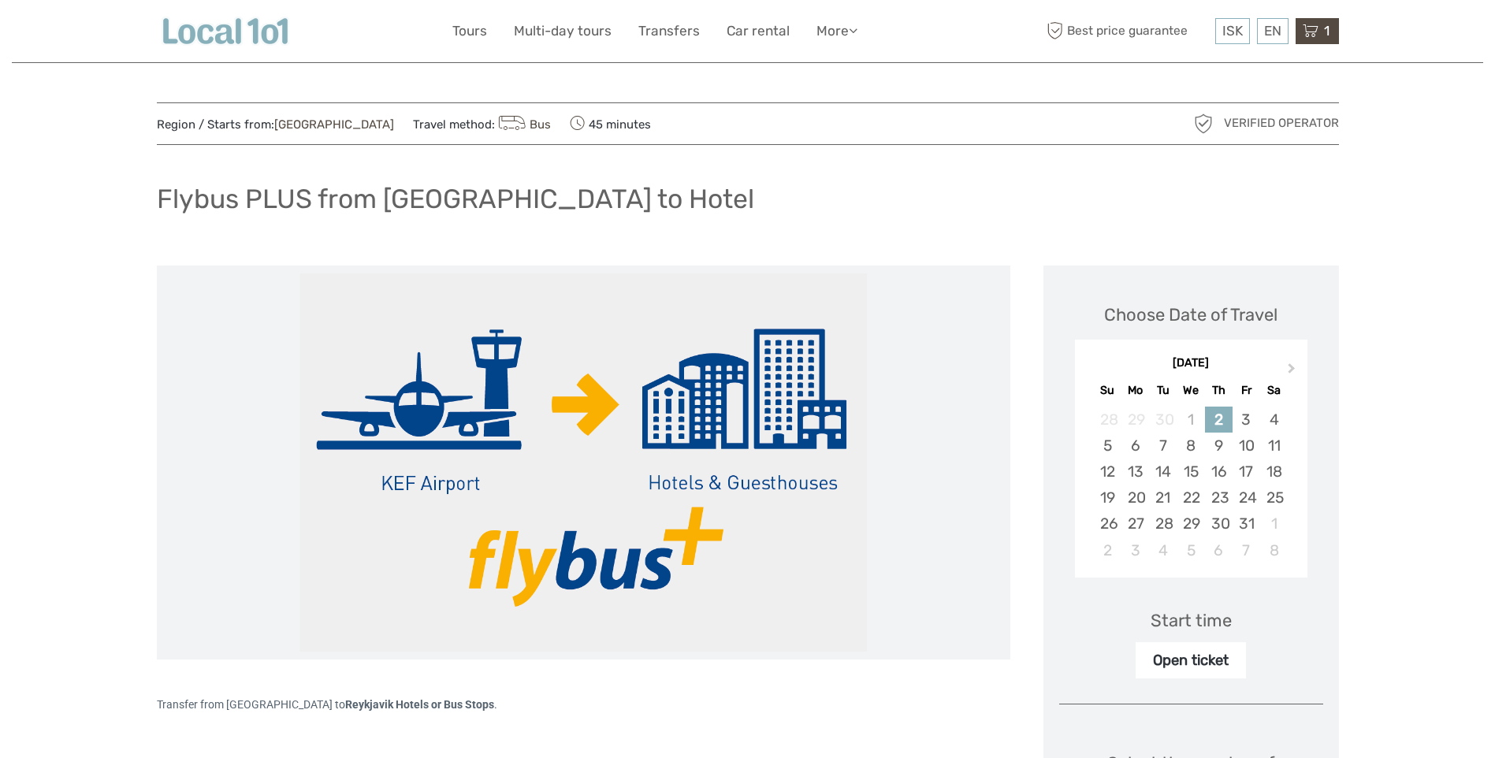
click at [1327, 26] on span "1" at bounding box center [1327, 31] width 10 height 16
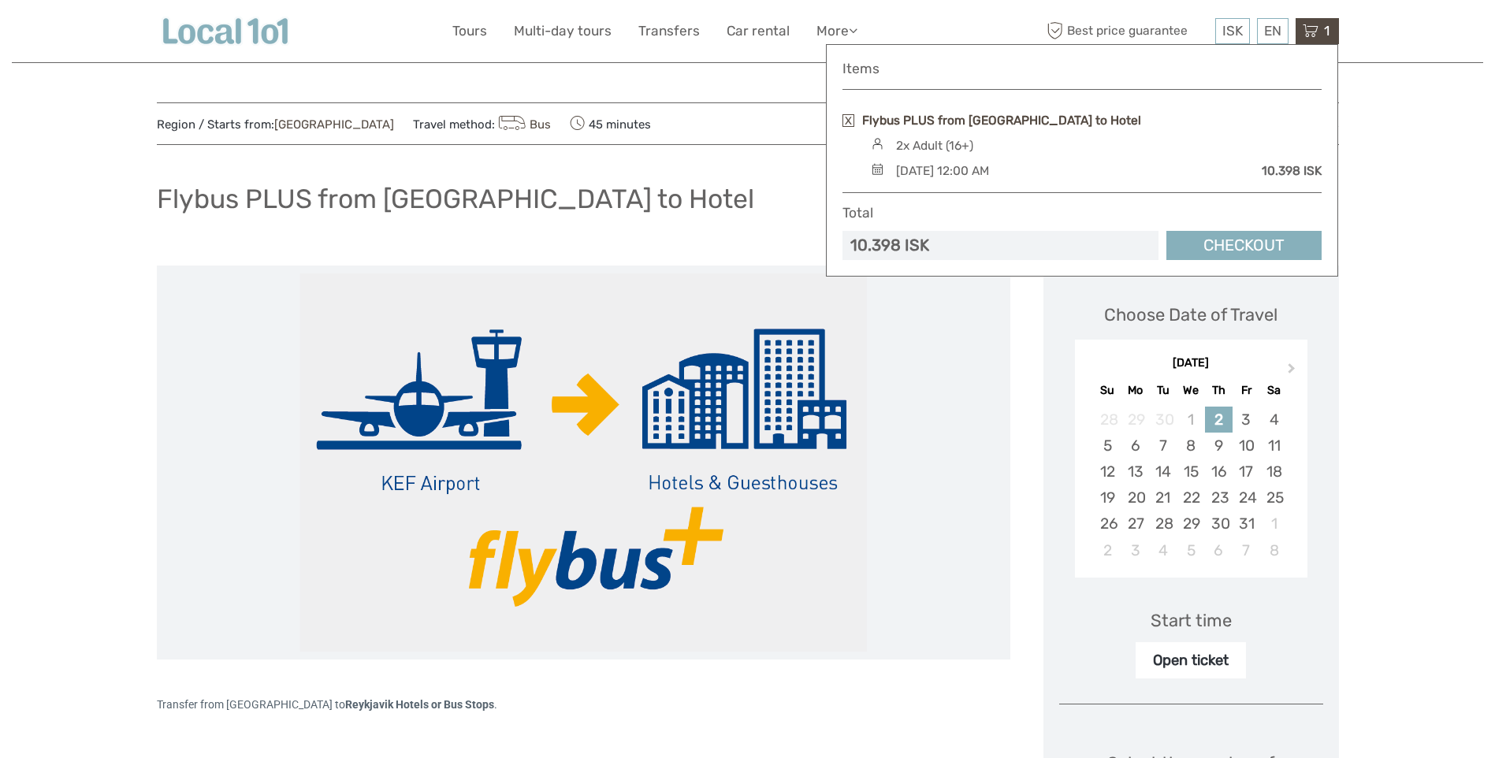
click at [975, 119] on link "Flybus PLUS from [GEOGRAPHIC_DATA] to Hotel" at bounding box center [1001, 120] width 279 height 17
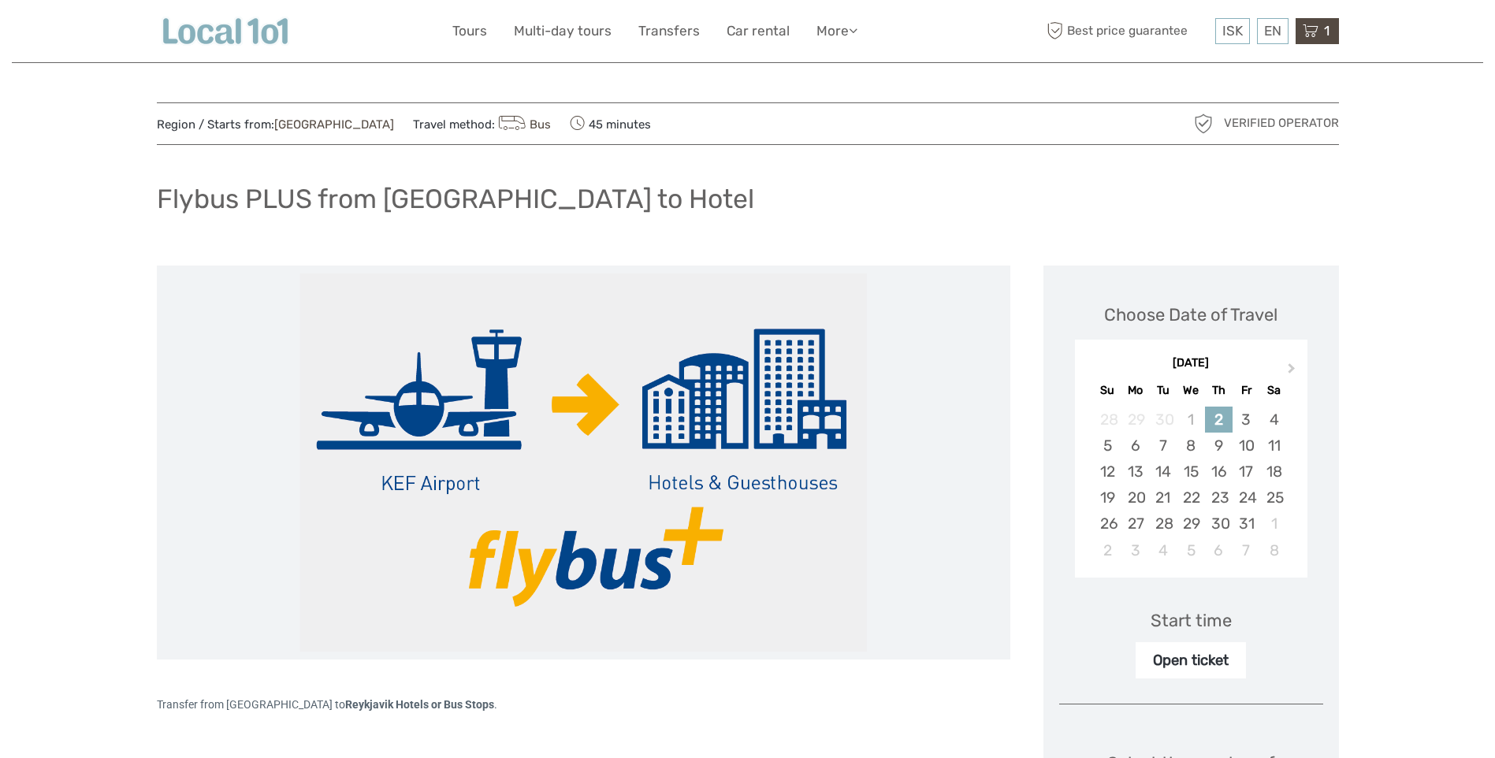
drag, startPoint x: 1321, startPoint y: 24, endPoint x: 1316, endPoint y: 45, distance: 21.0
click at [1323, 24] on span "1" at bounding box center [1327, 31] width 10 height 16
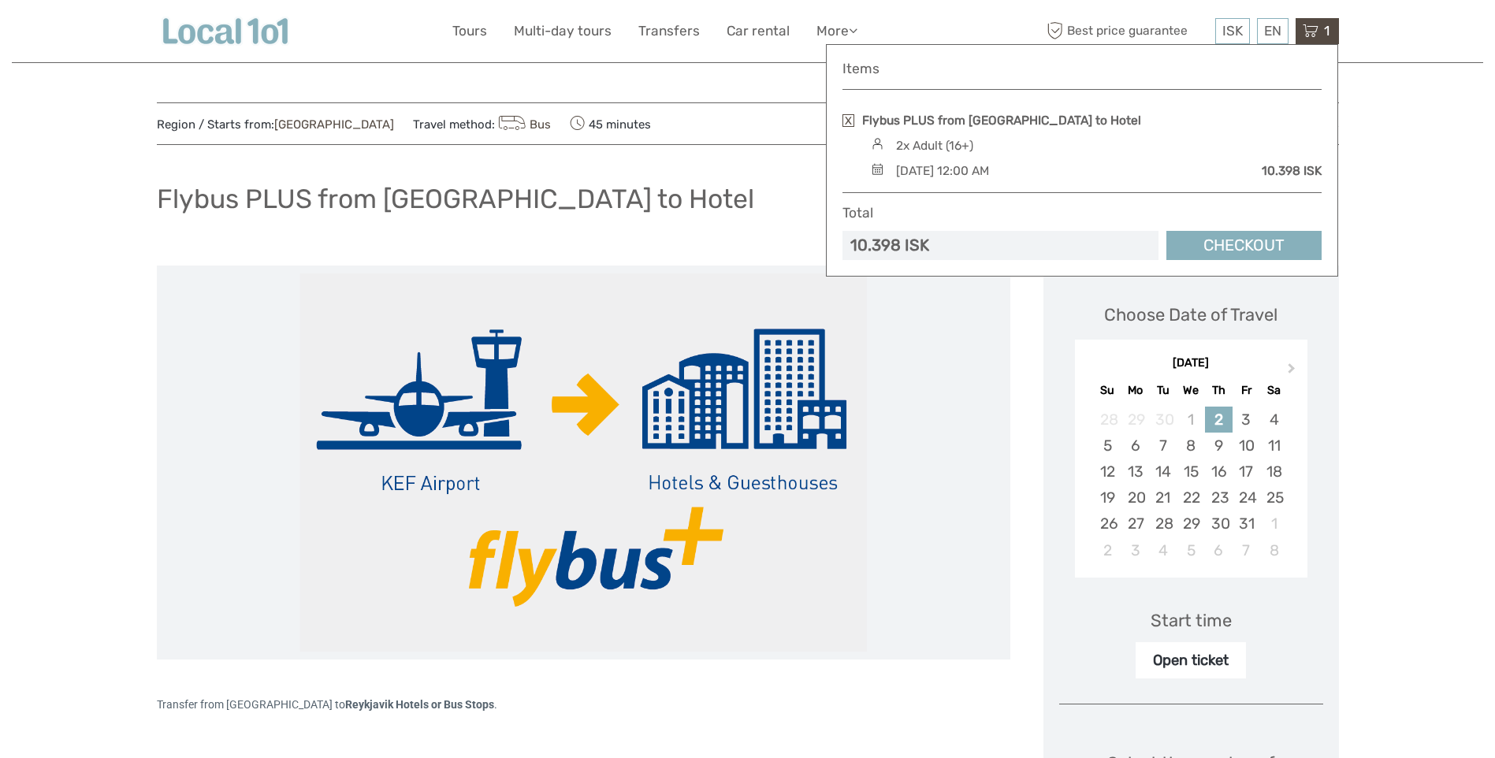
click at [1266, 243] on link "Checkout" at bounding box center [1243, 245] width 155 height 29
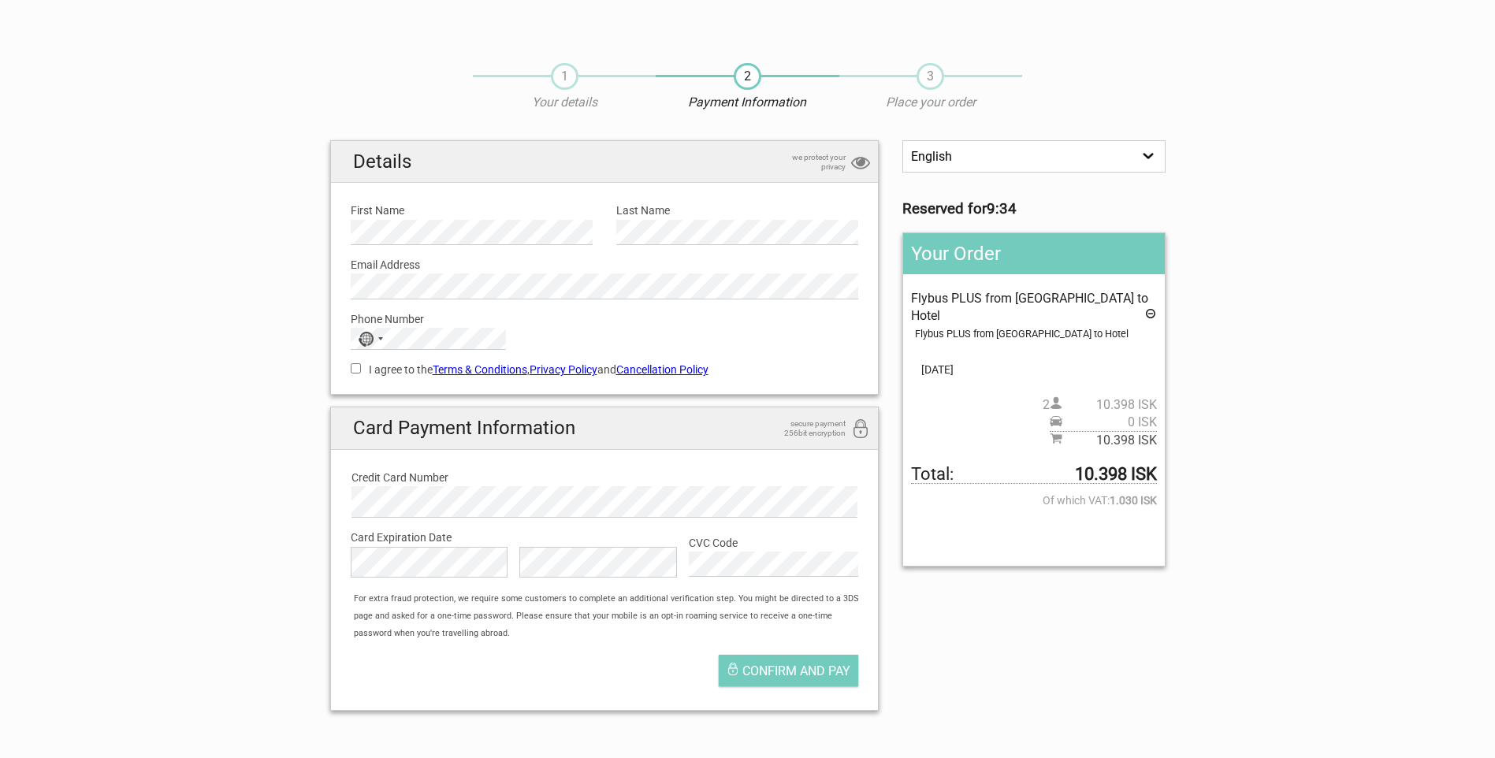
click at [355, 370] on input "I agree to the Terms & Conditions , Privacy Policy and Cancellation Policy" at bounding box center [356, 368] width 10 height 10
checkbox input "true"
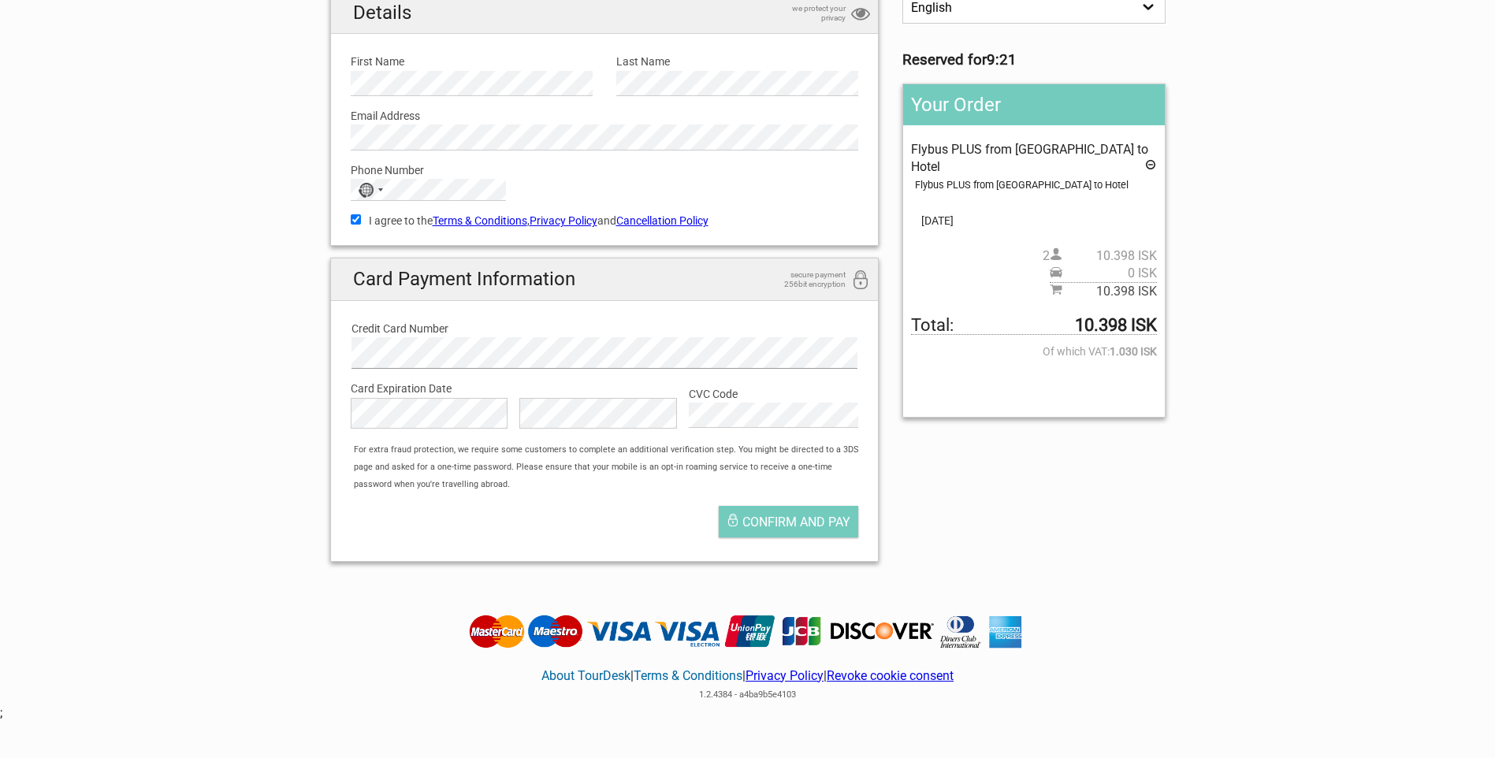
scroll to position [158, 0]
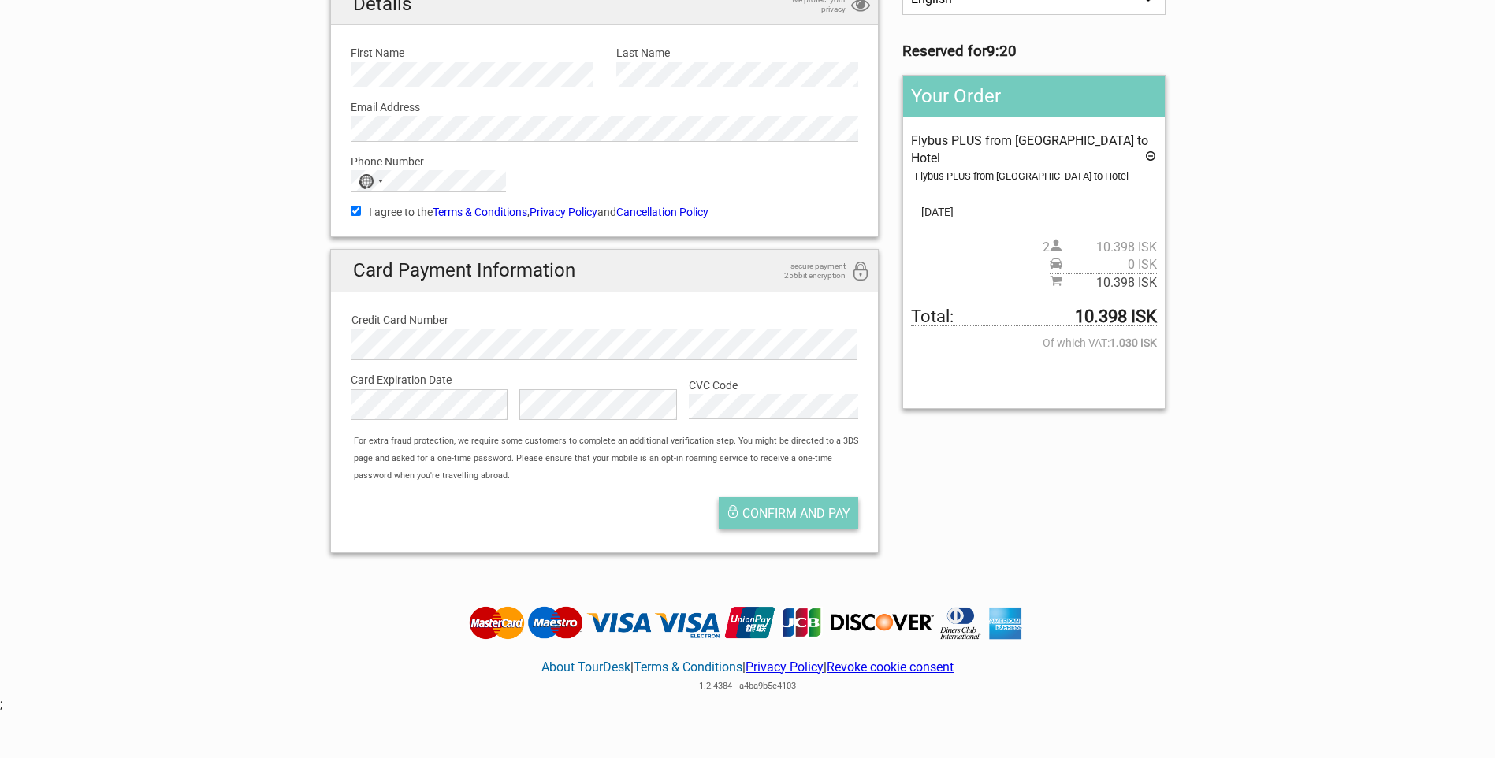
click at [805, 512] on span "Confirm and pay" at bounding box center [796, 513] width 108 height 15
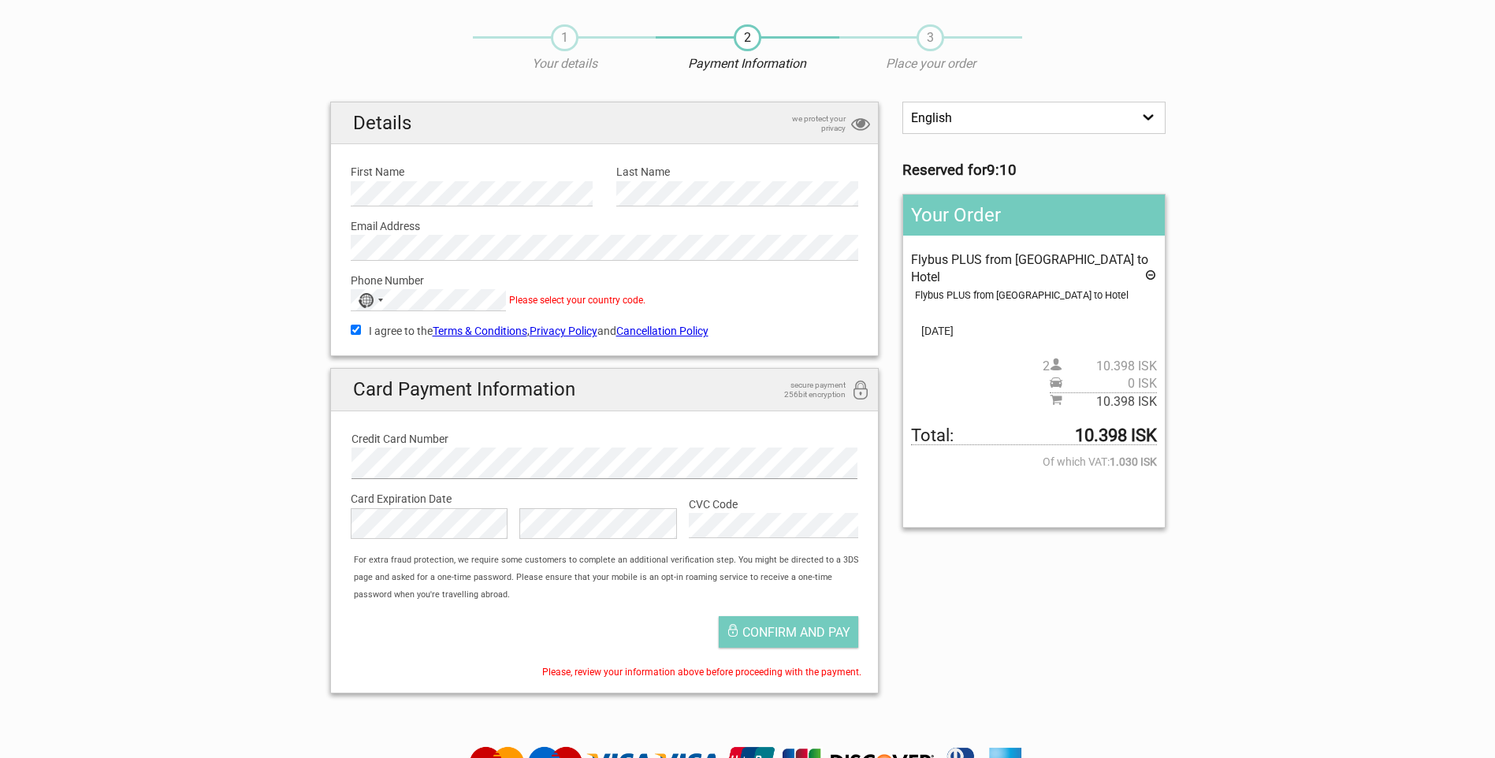
scroll to position [0, 0]
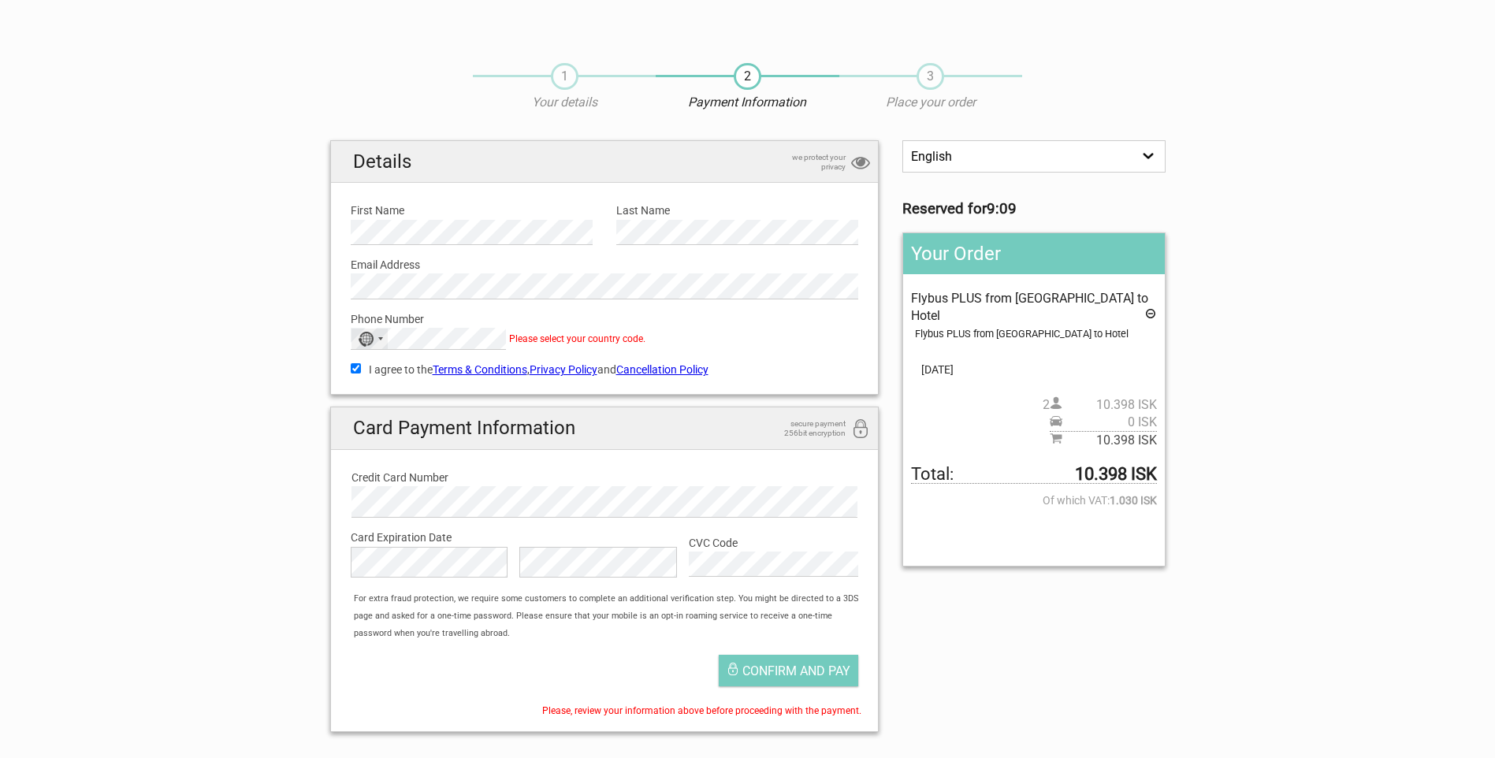
click at [380, 339] on div "Selected country" at bounding box center [380, 338] width 5 height 3
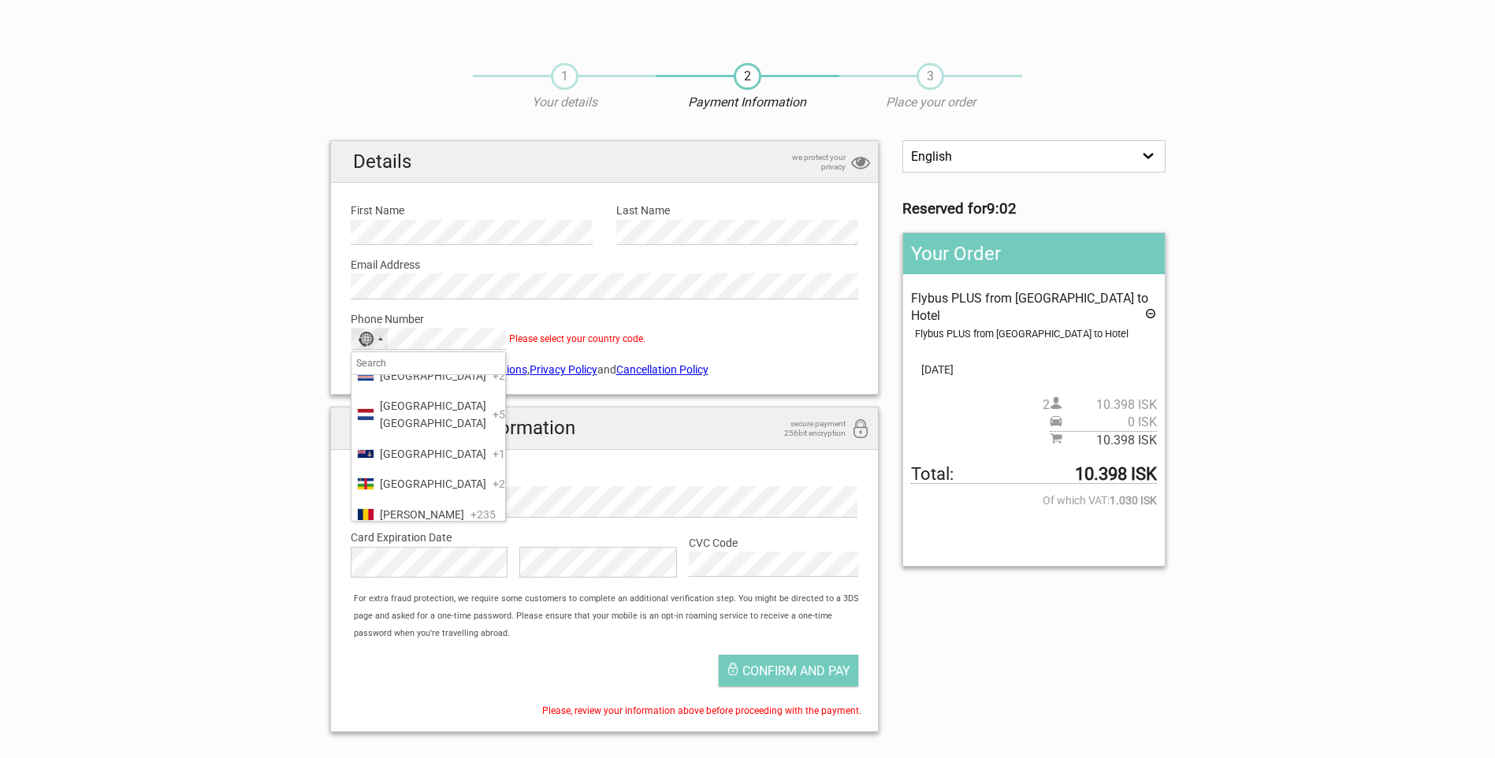
click at [395, 354] on span "Canada" at bounding box center [433, 344] width 106 height 17
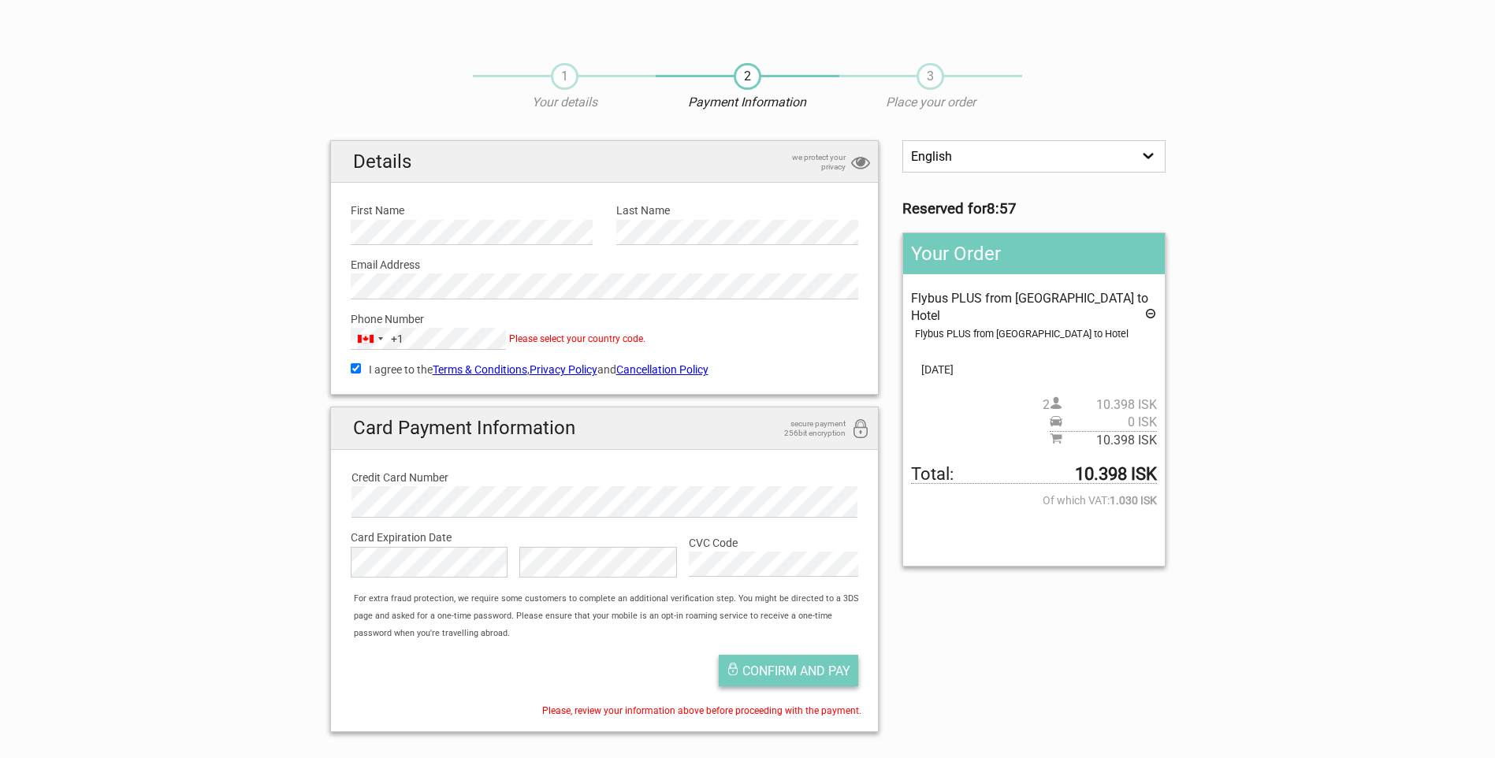
click at [796, 677] on span "Confirm and pay" at bounding box center [796, 671] width 108 height 15
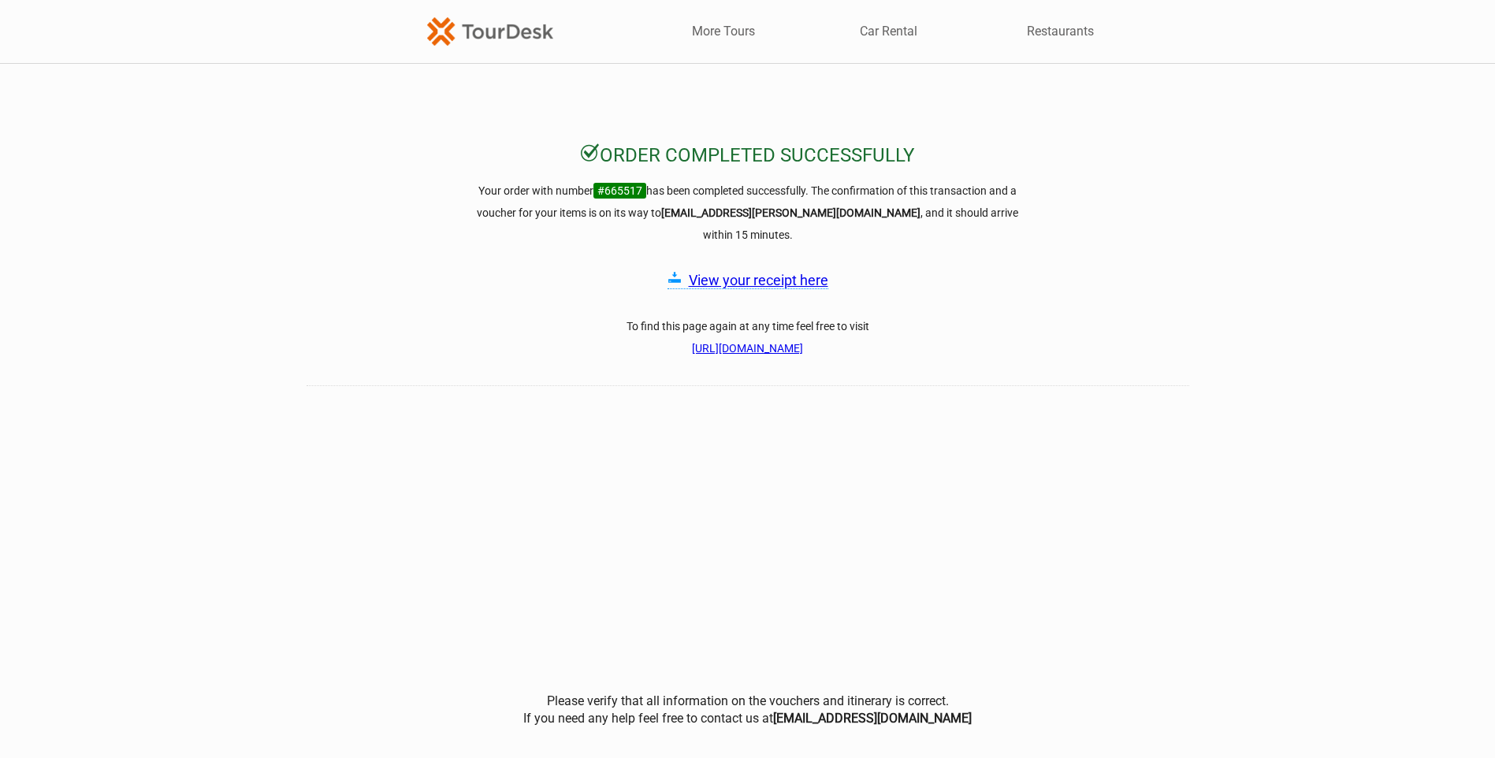
click at [744, 272] on link "View your receipt here" at bounding box center [758, 280] width 139 height 17
